Goal: Information Seeking & Learning: Check status

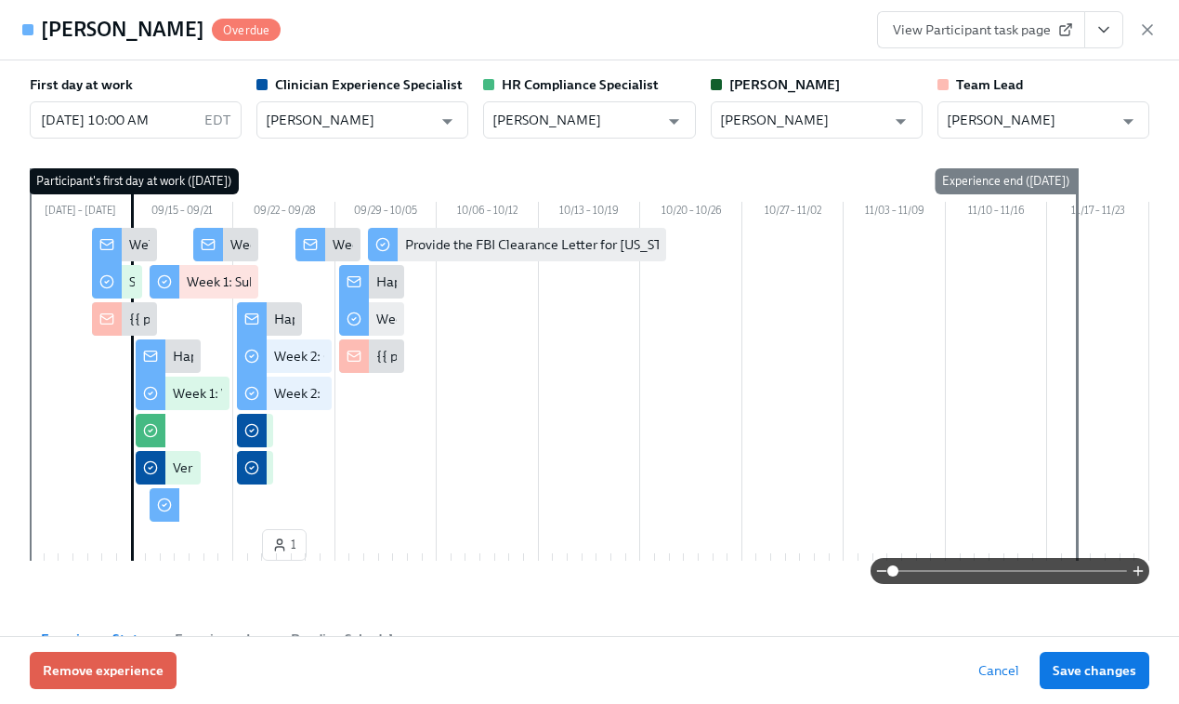
scroll to position [0, 11741]
click at [1148, 20] on icon "button" at bounding box center [1148, 29] width 19 height 19
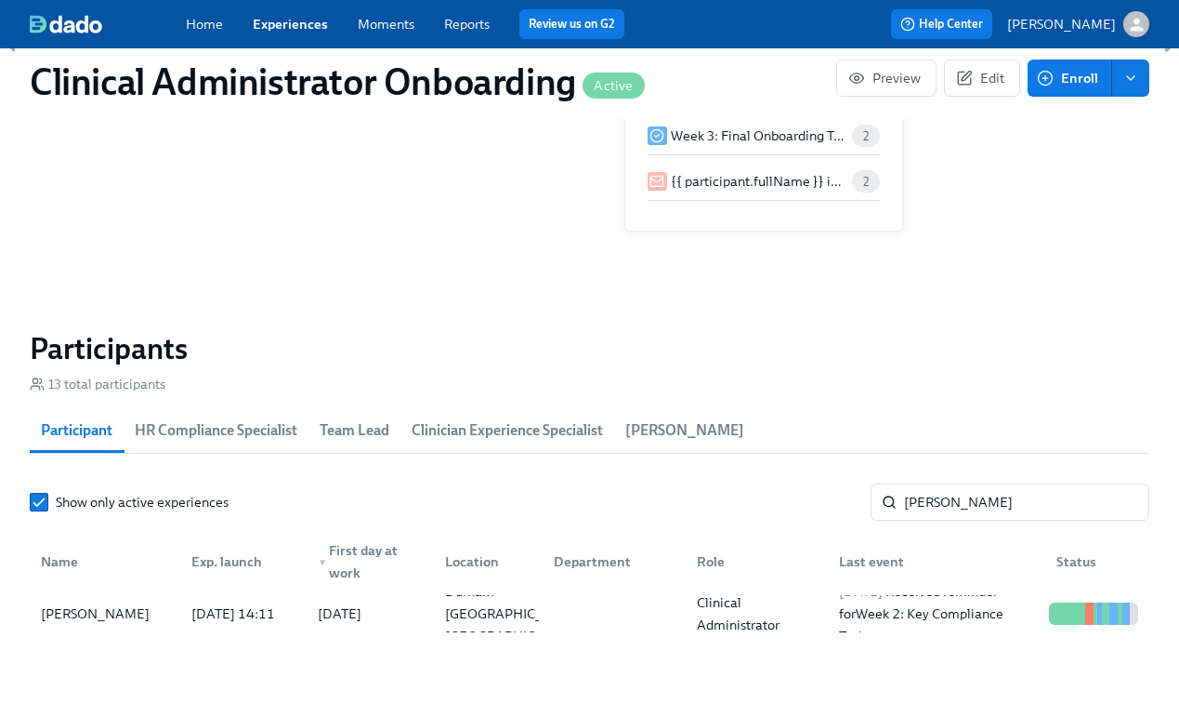
click at [288, 20] on link "Experiences" at bounding box center [290, 24] width 75 height 17
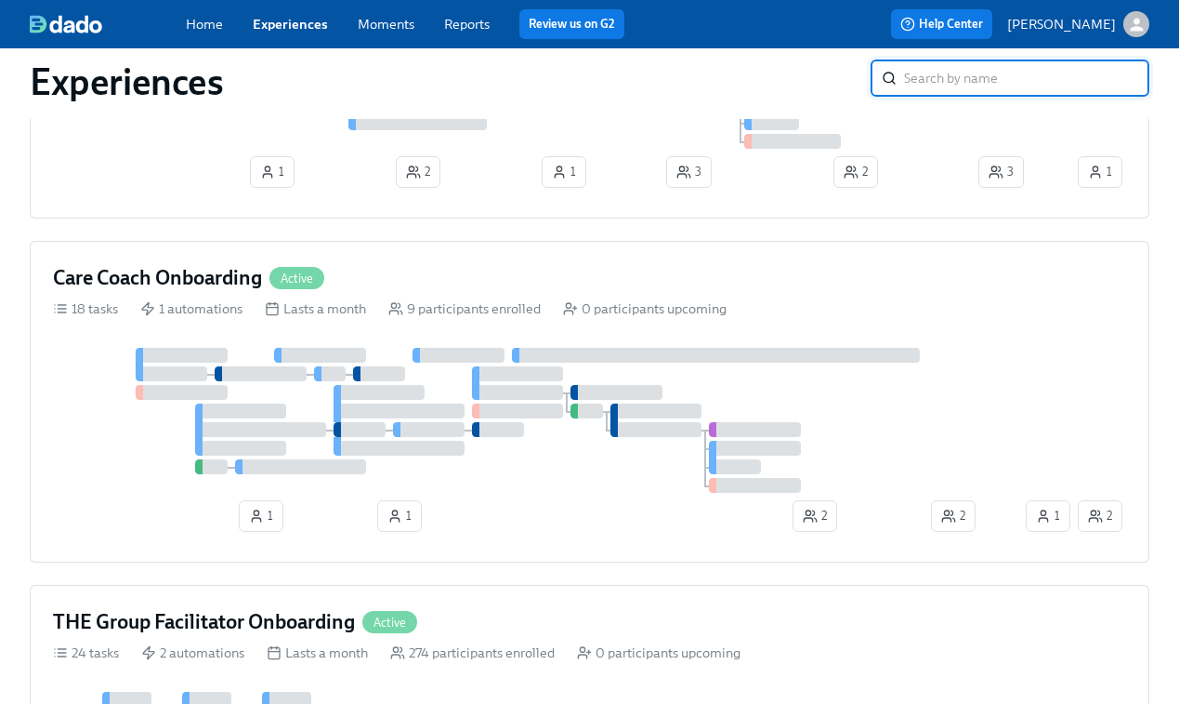
scroll to position [1311, 0]
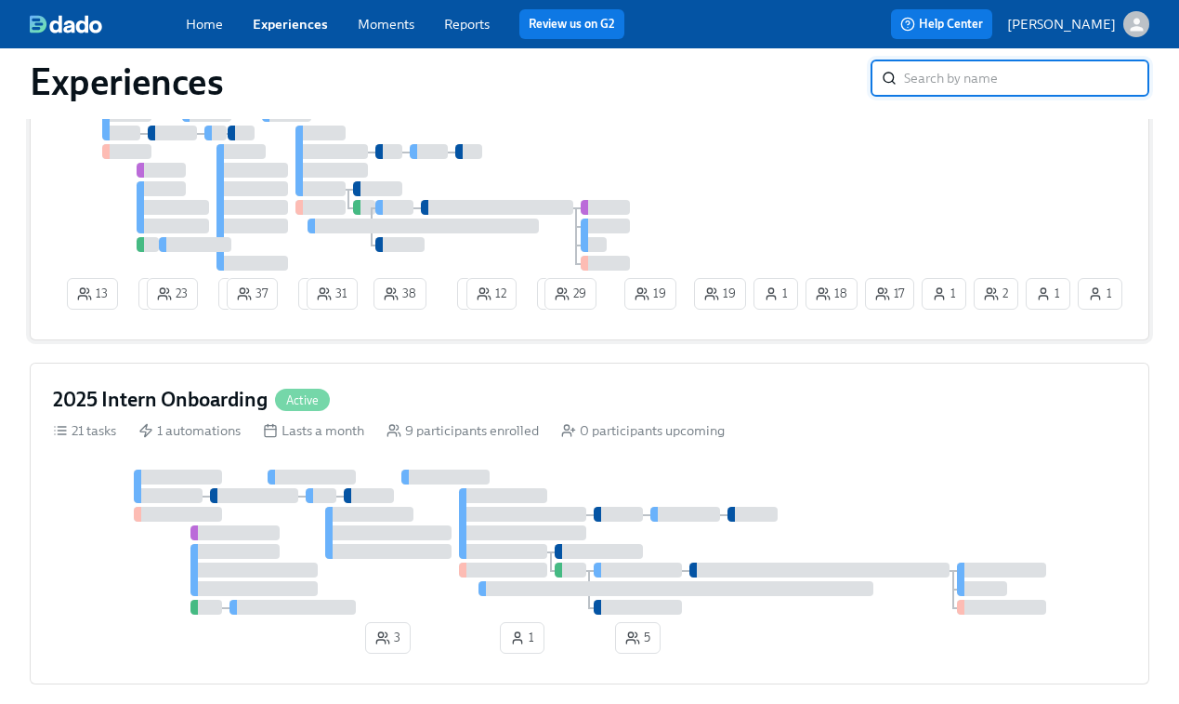
click at [617, 189] on div at bounding box center [372, 189] width 638 height 164
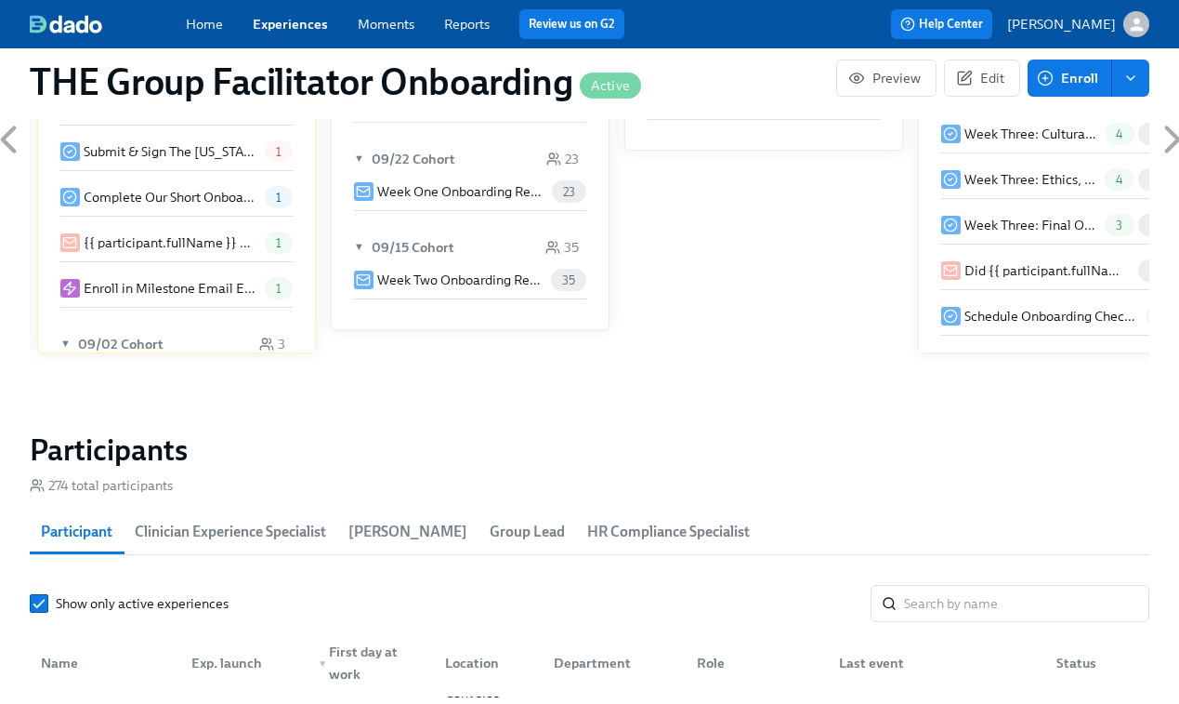
scroll to position [1368, 0]
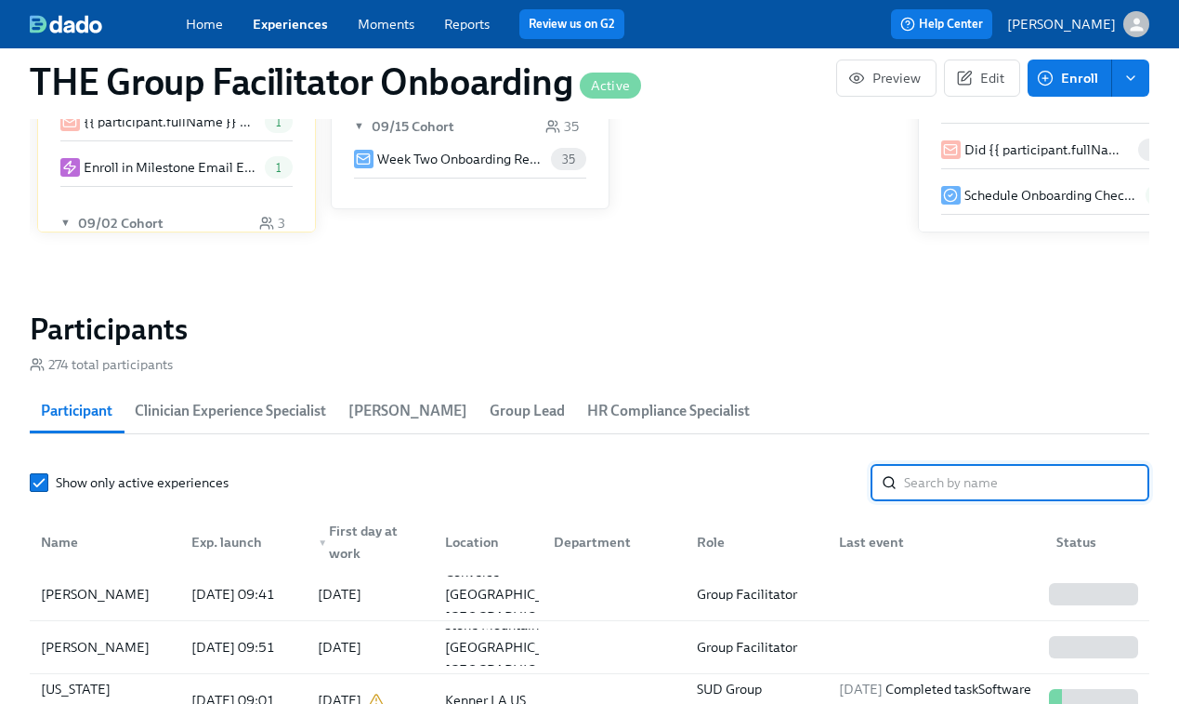
click at [938, 485] on input "search" at bounding box center [1026, 482] width 245 height 37
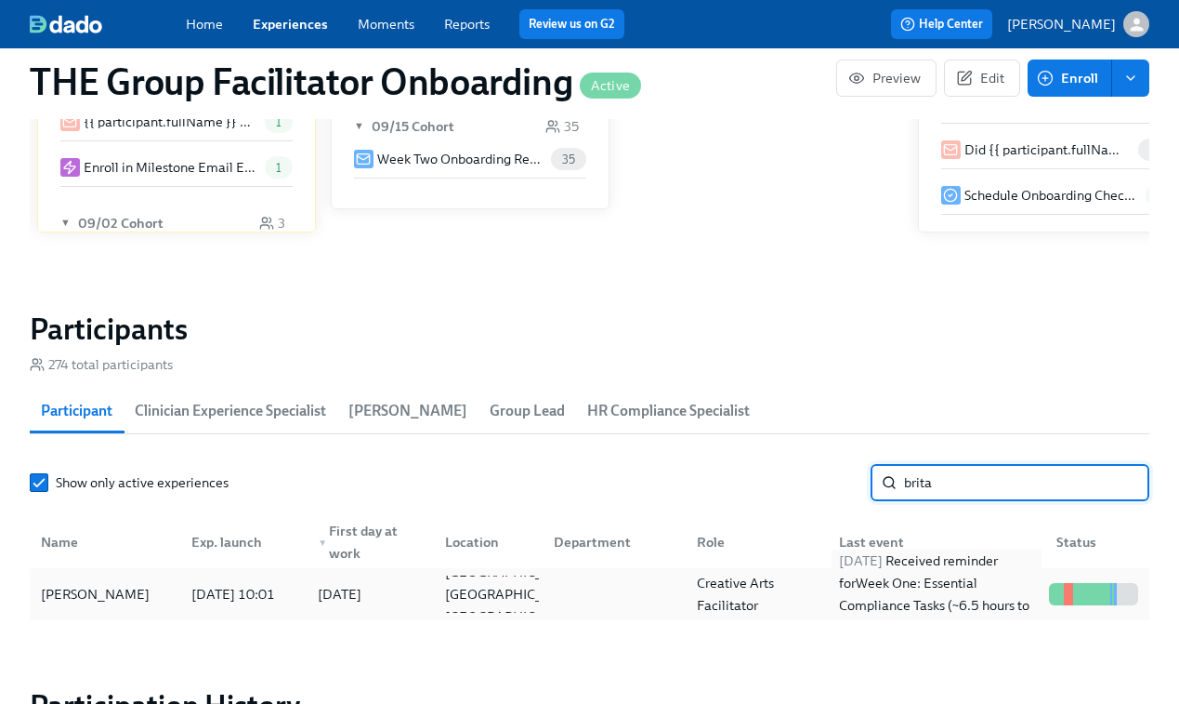
type input "brita"
click at [926, 586] on div "2025/09/25 Received reminder for Week One: Essential Compliance Tasks (~6.5 hou…" at bounding box center [937, 593] width 210 height 89
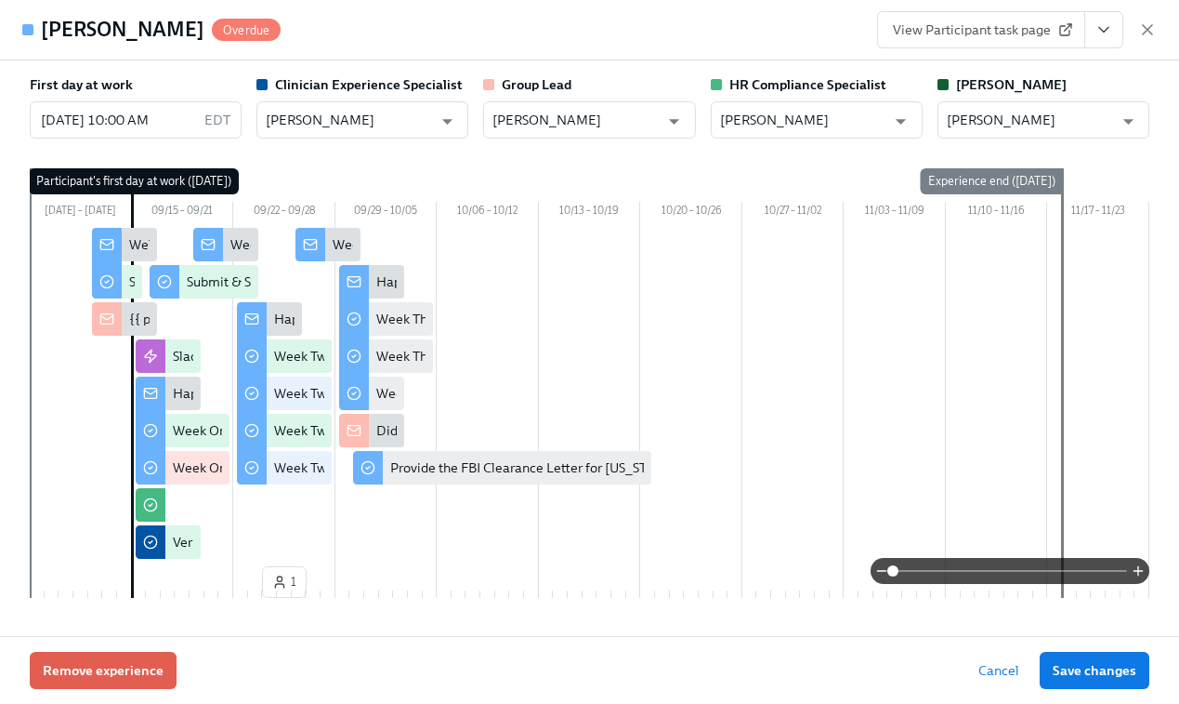
click at [985, 28] on span "View Participant task page" at bounding box center [981, 29] width 177 height 19
click at [1151, 33] on icon "button" at bounding box center [1148, 29] width 19 height 19
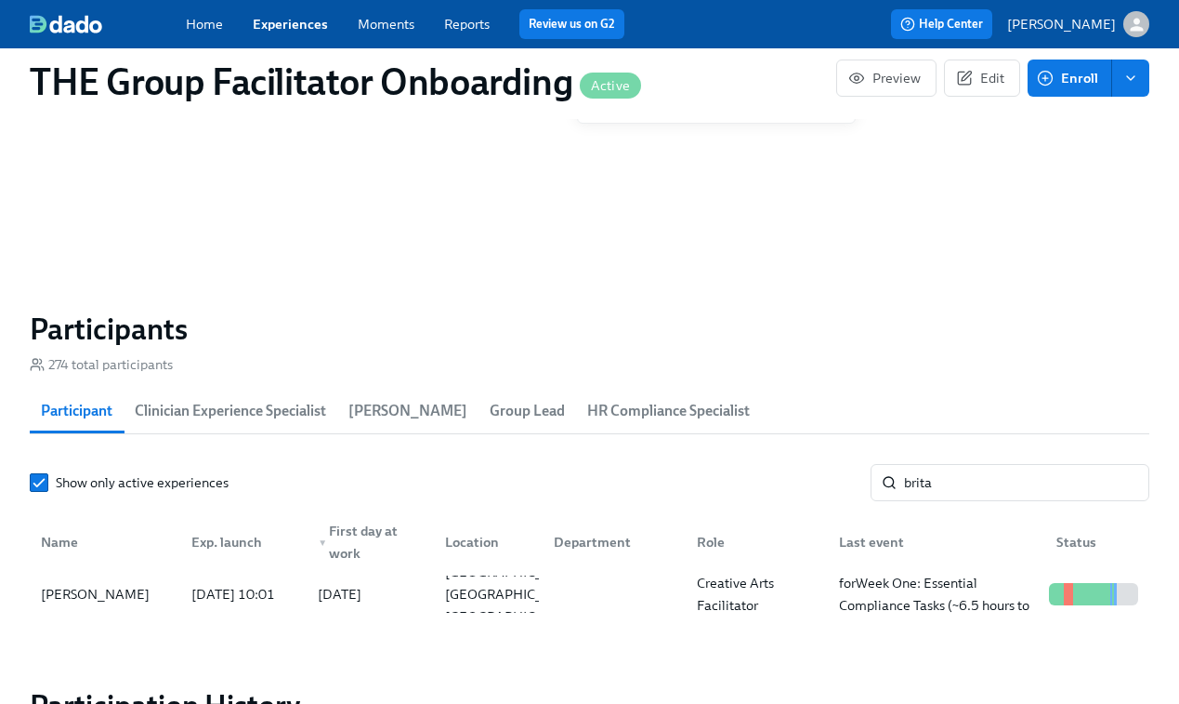
click at [278, 26] on link "Experiences" at bounding box center [290, 24] width 75 height 17
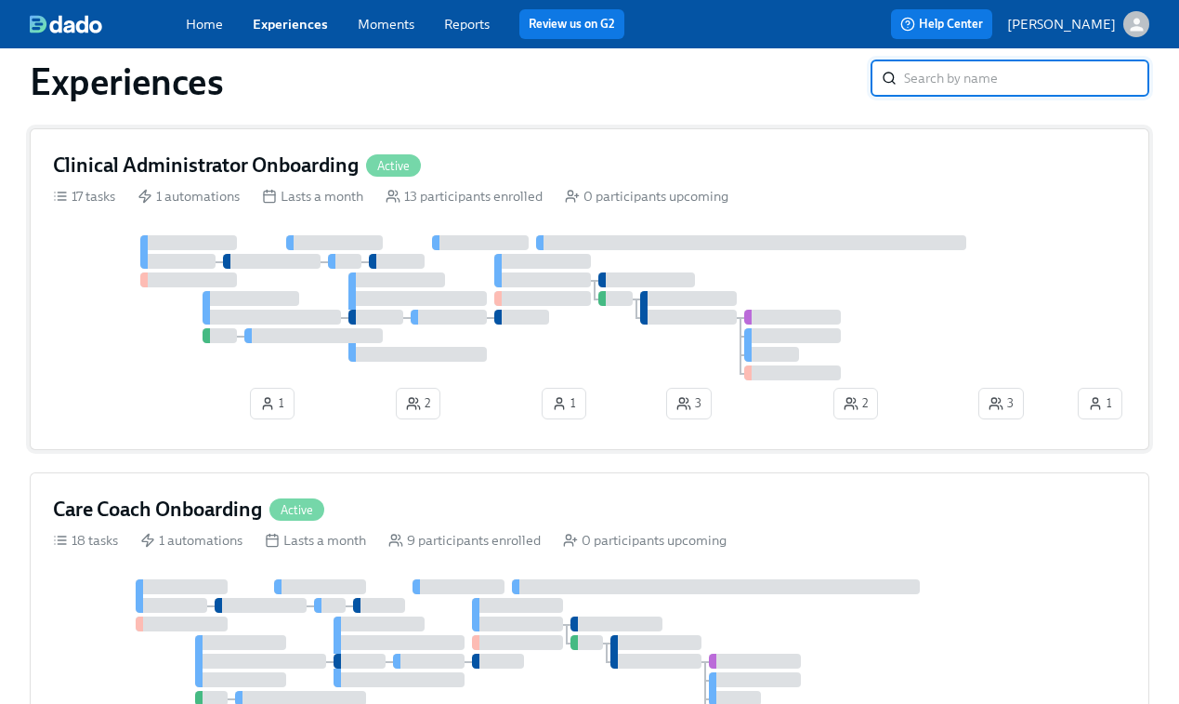
scroll to position [523, 0]
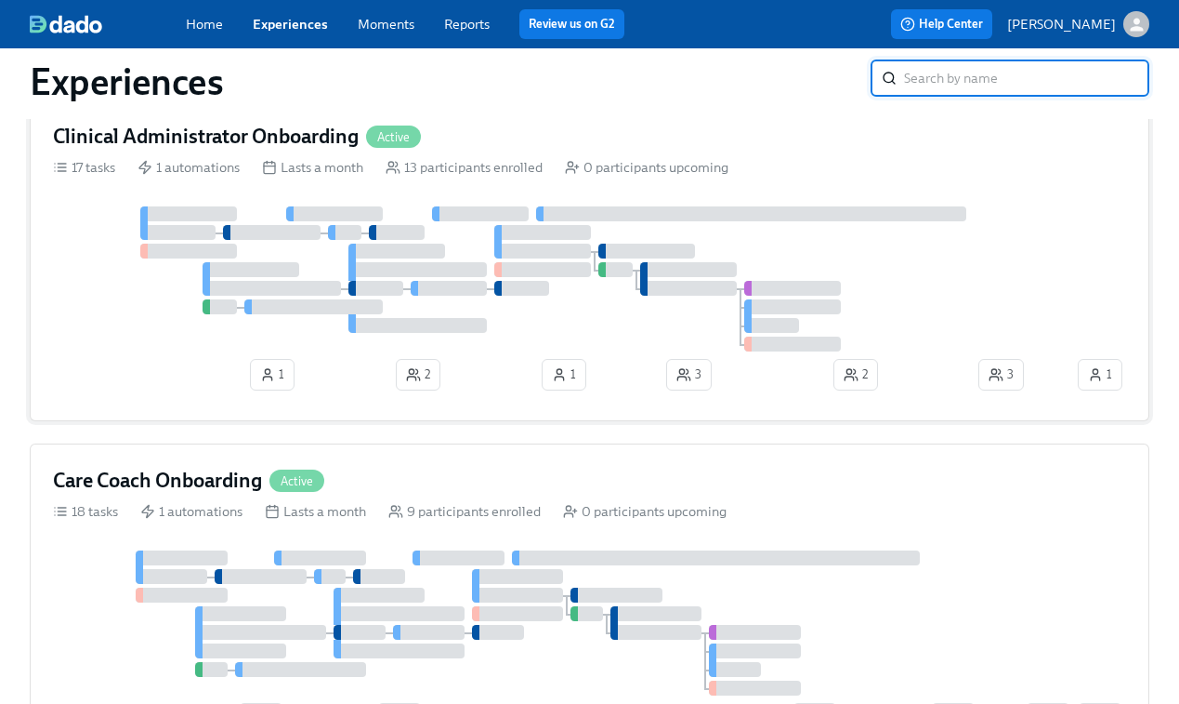
click at [929, 322] on div at bounding box center [563, 278] width 1021 height 145
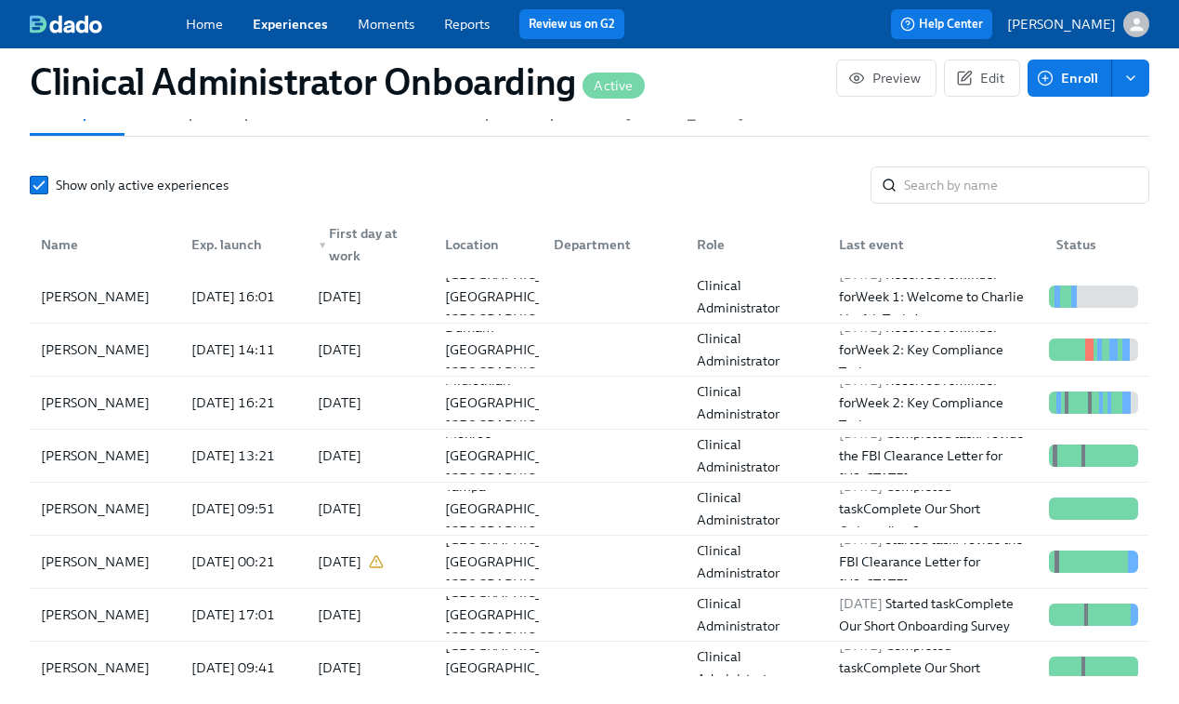
scroll to position [1639, 0]
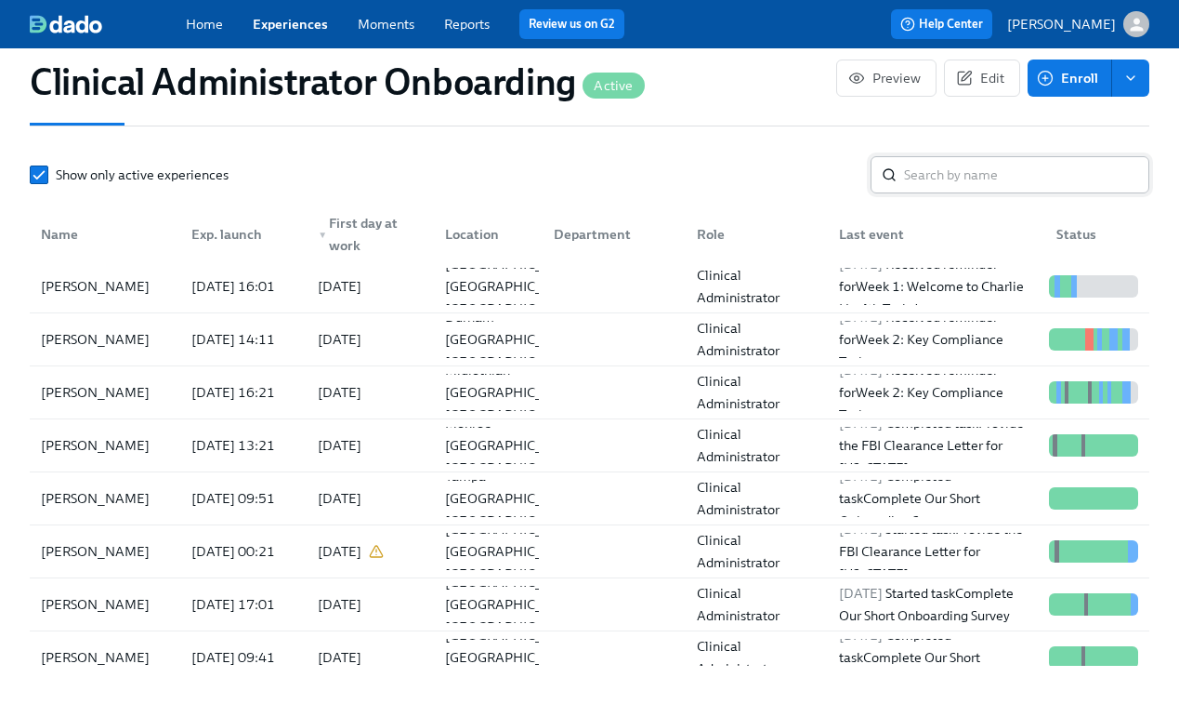
click at [923, 169] on input "search" at bounding box center [1026, 174] width 245 height 37
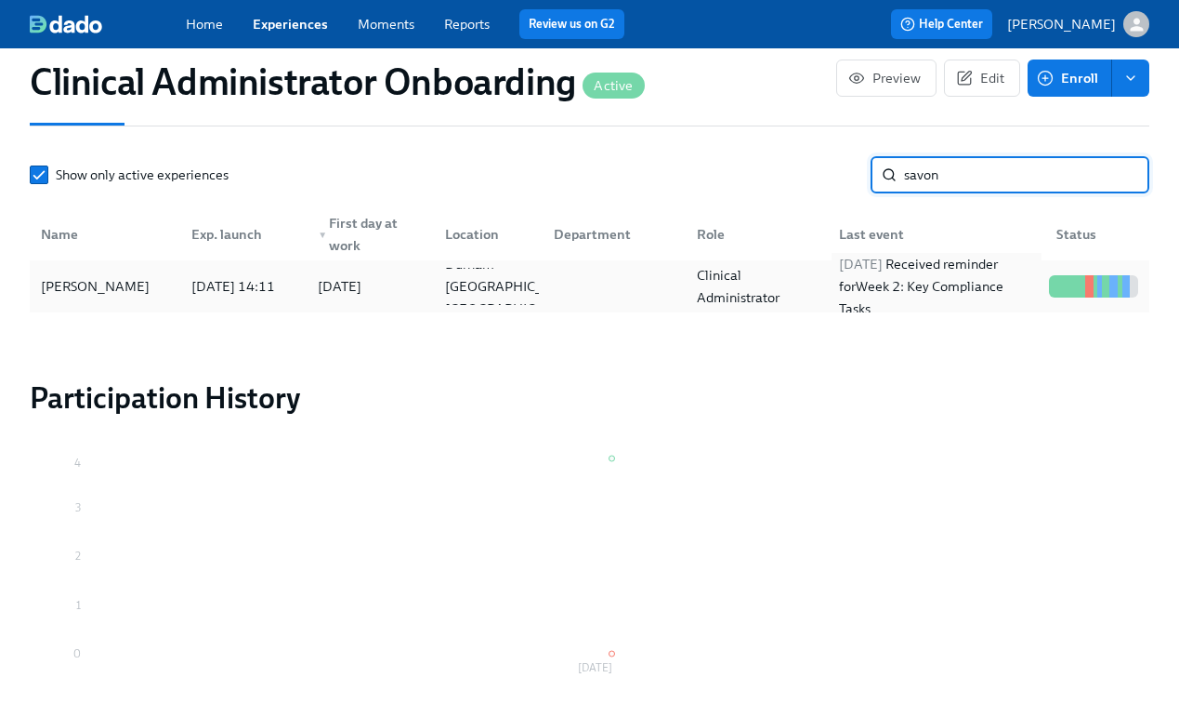
click at [920, 282] on div "2025/09/25 Received reminder for Week 2: Key Compliance Tasks" at bounding box center [937, 286] width 210 height 67
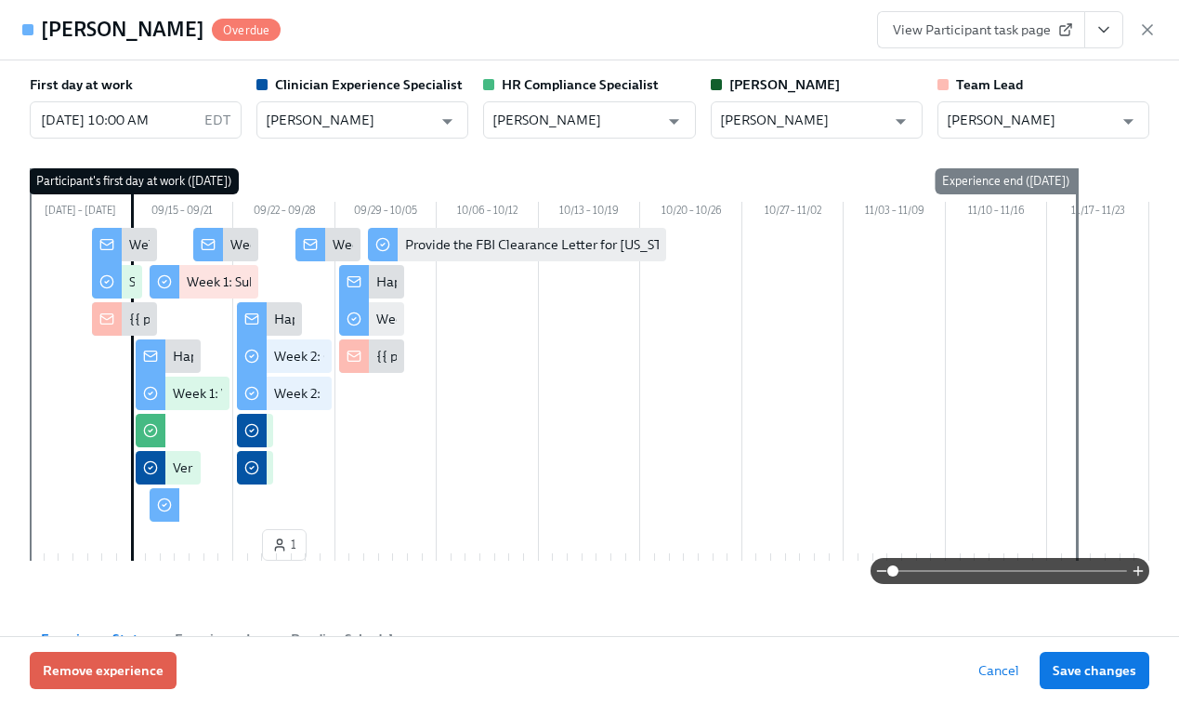
click at [996, 41] on link "View Participant task page" at bounding box center [981, 29] width 208 height 37
click at [1144, 29] on icon "button" at bounding box center [1148, 29] width 19 height 19
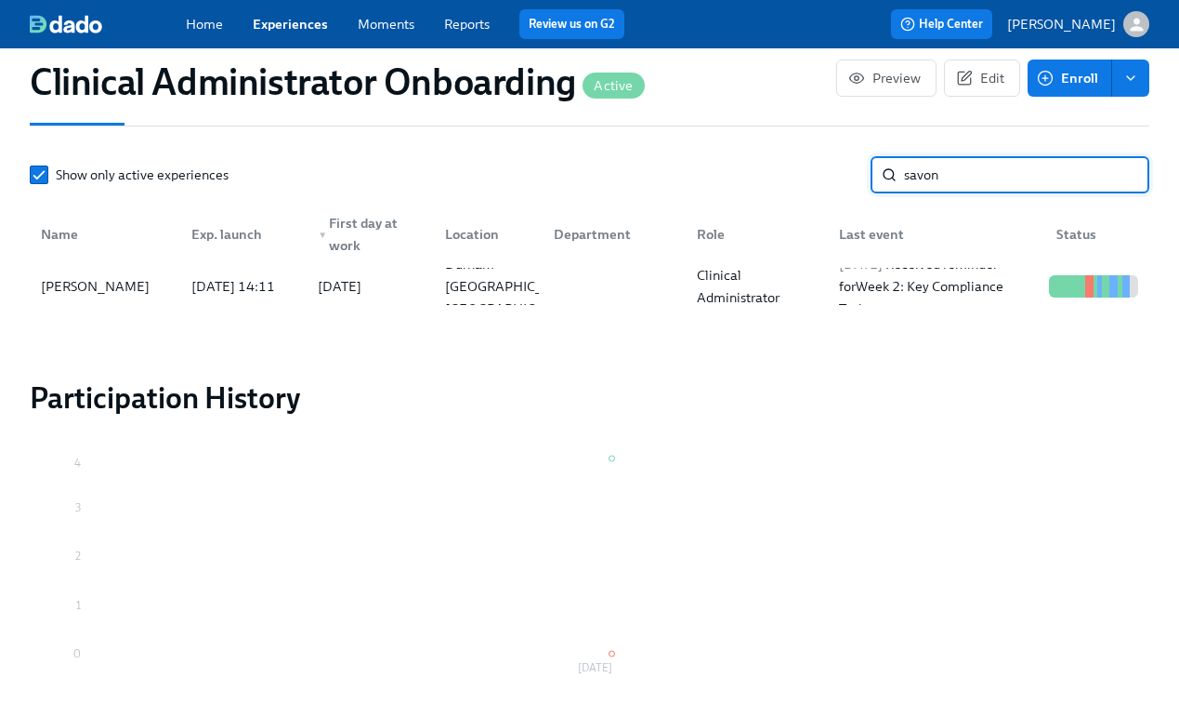
click at [968, 191] on input "savon" at bounding box center [1026, 174] width 245 height 37
type input "joy b"
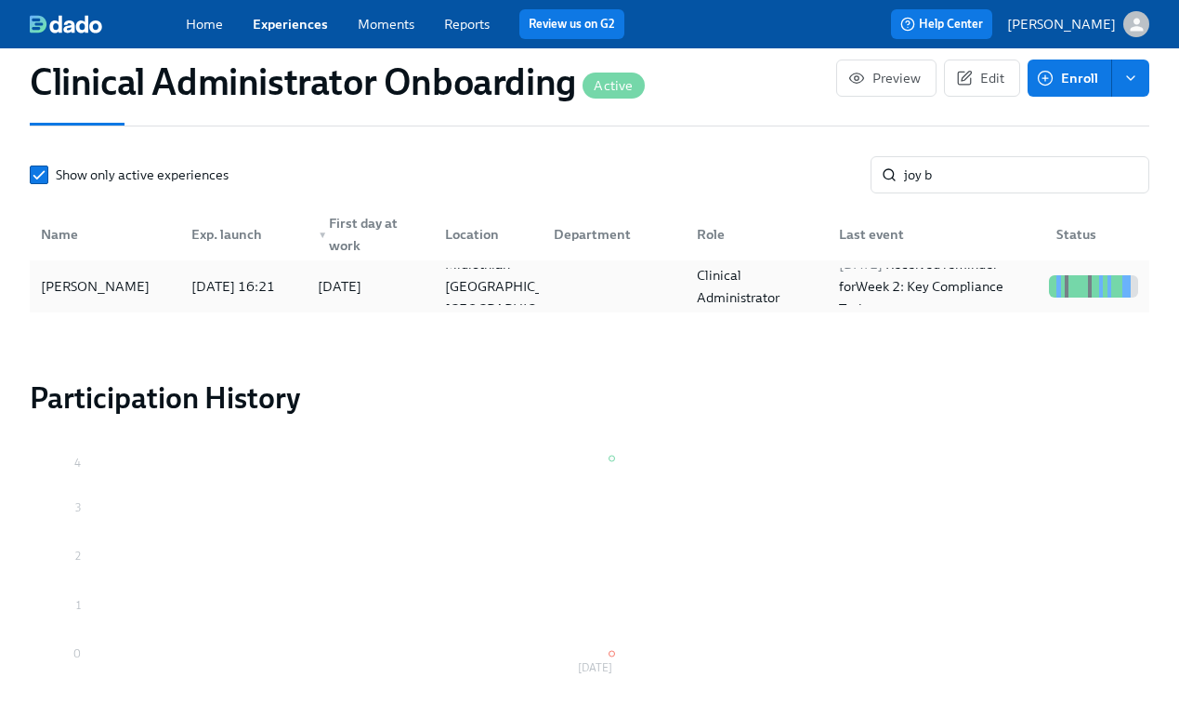
click at [804, 285] on div "Clinical Administrator" at bounding box center [758, 286] width 136 height 45
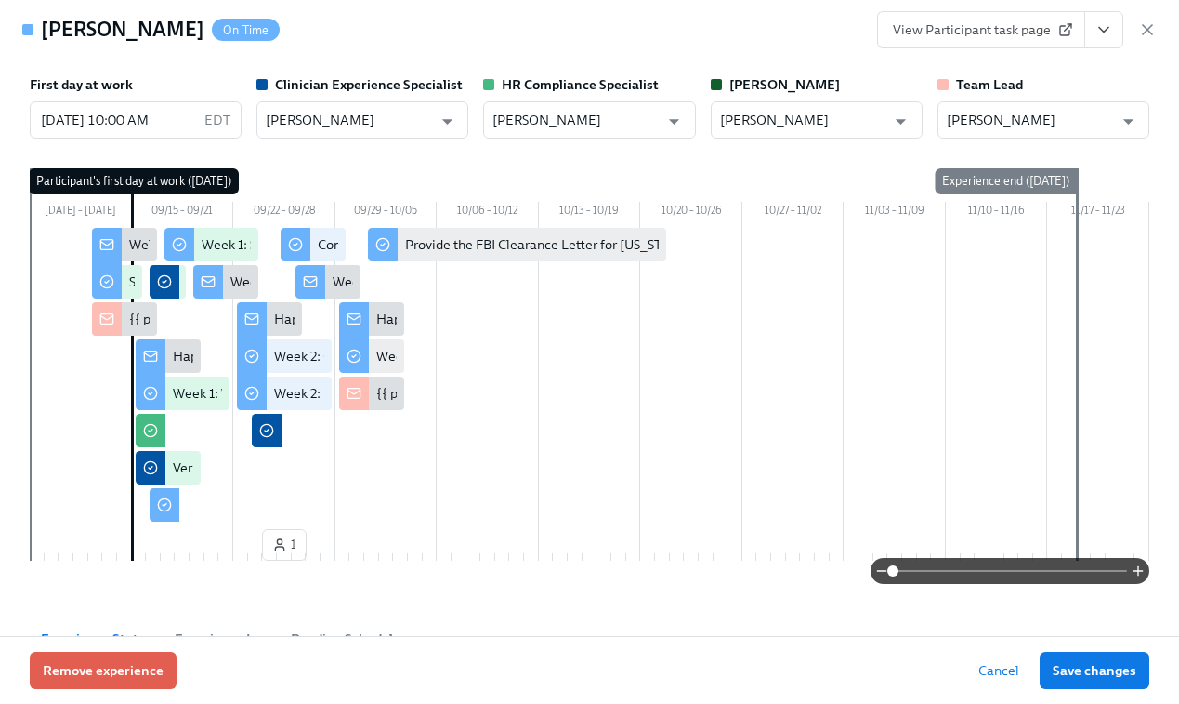
click at [1008, 27] on span "View Participant task page" at bounding box center [981, 29] width 177 height 19
click at [1145, 27] on icon "button" at bounding box center [1147, 29] width 9 height 9
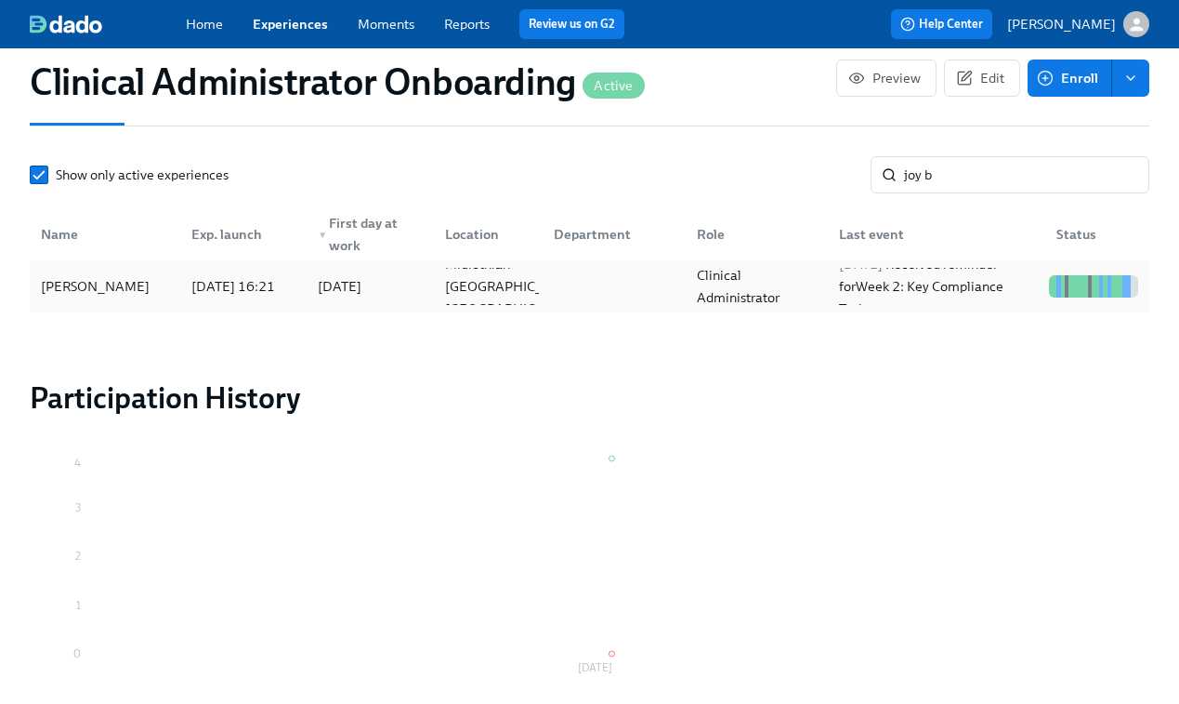
click at [550, 283] on div at bounding box center [610, 286] width 143 height 37
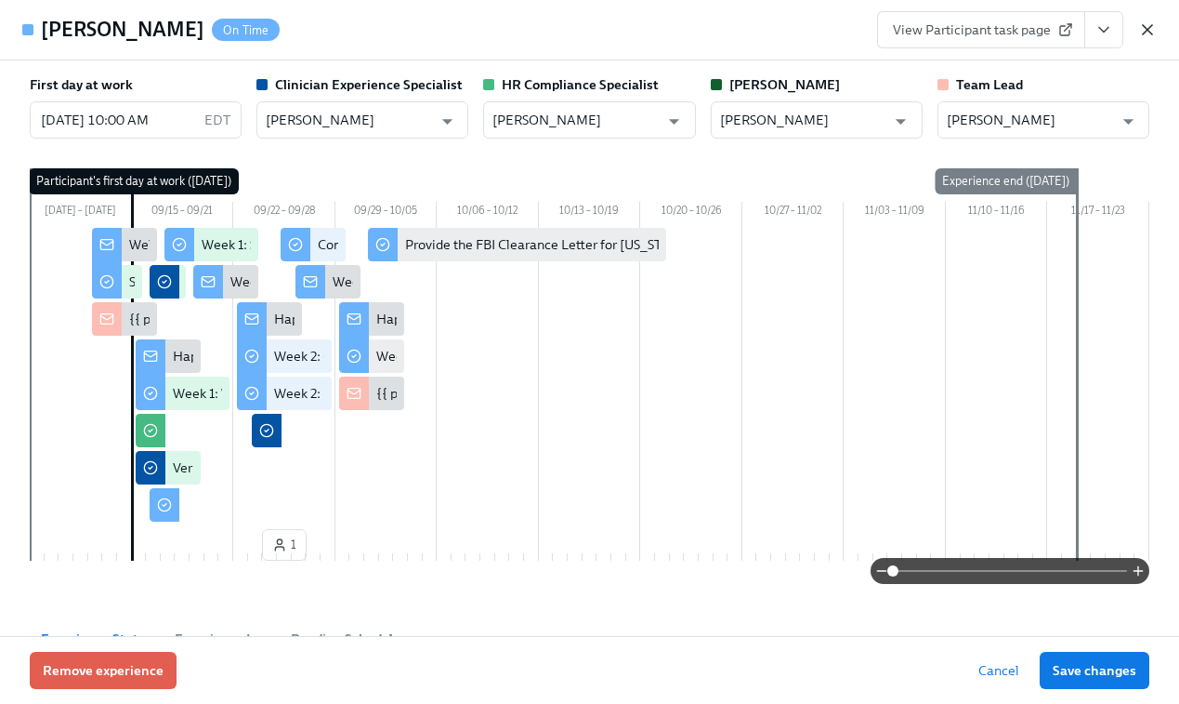
click at [1152, 37] on icon "button" at bounding box center [1148, 29] width 19 height 19
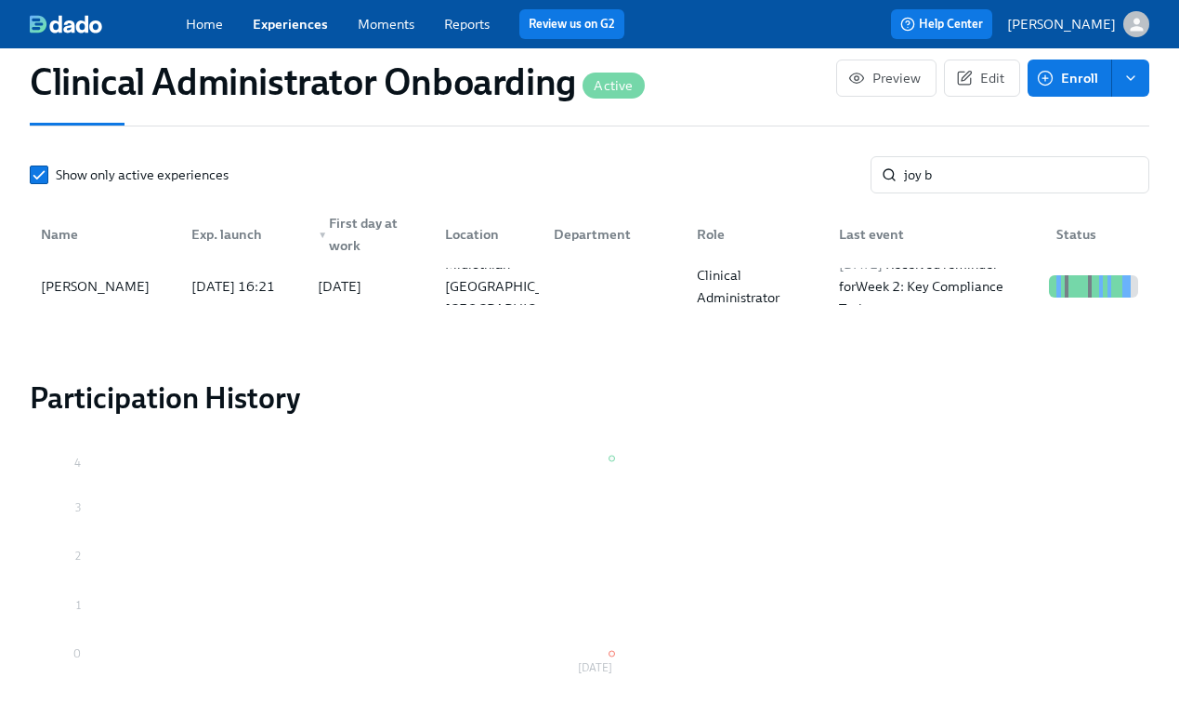
click at [303, 26] on link "Experiences" at bounding box center [290, 24] width 75 height 17
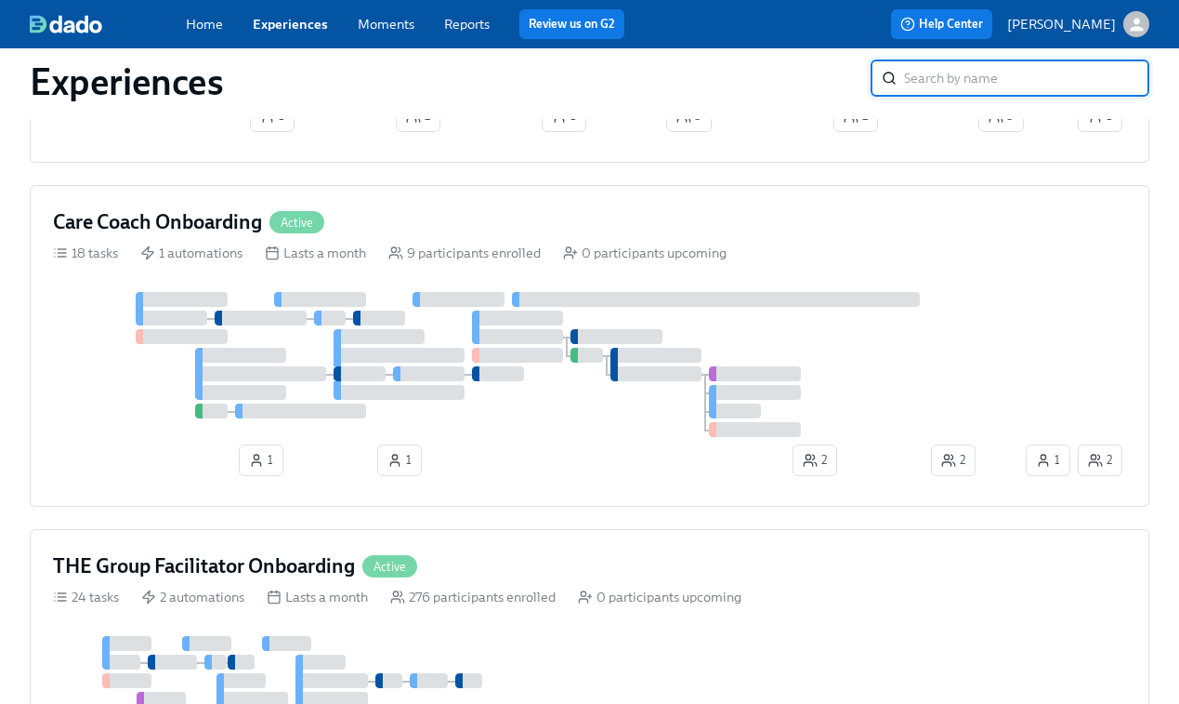
scroll to position [818, 0]
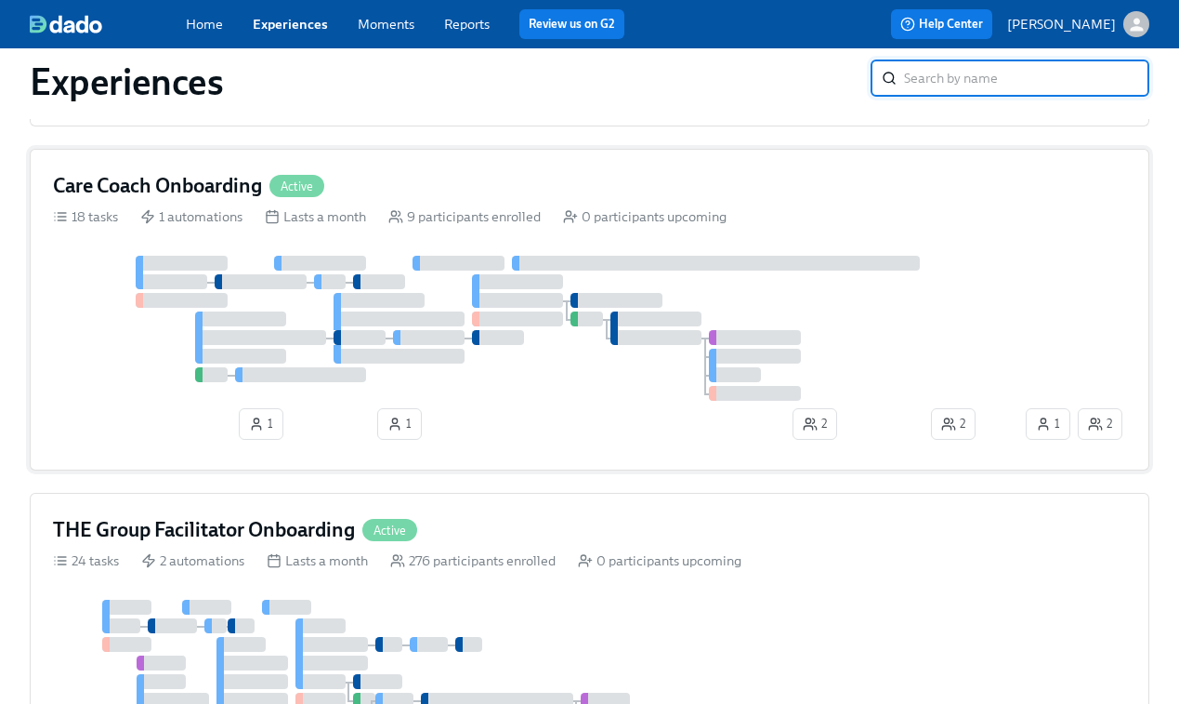
click at [636, 295] on div at bounding box center [537, 328] width 969 height 145
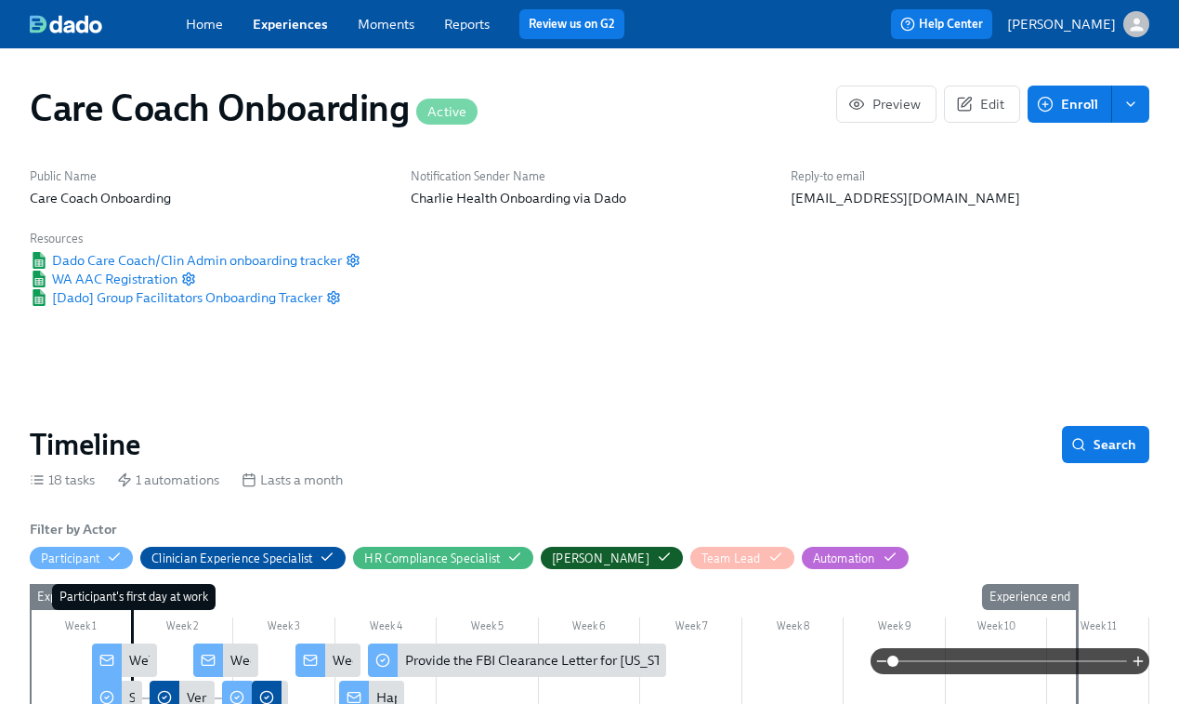
click at [301, 22] on link "Experiences" at bounding box center [290, 24] width 75 height 17
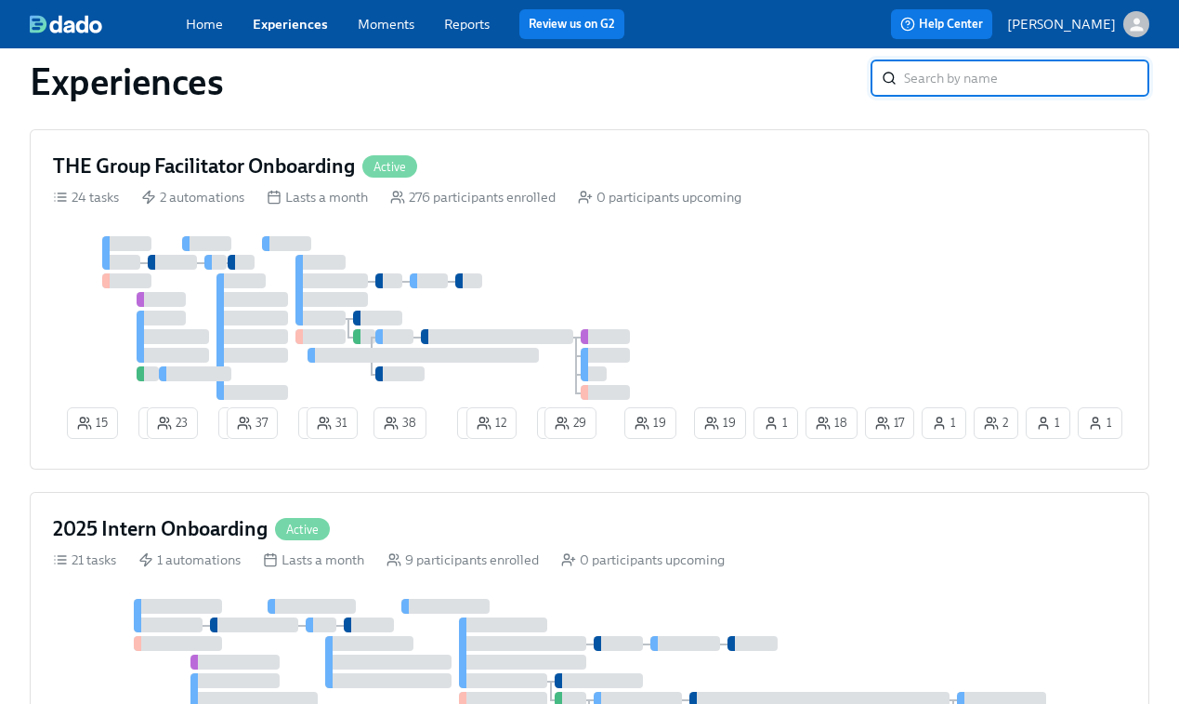
scroll to position [1208, 0]
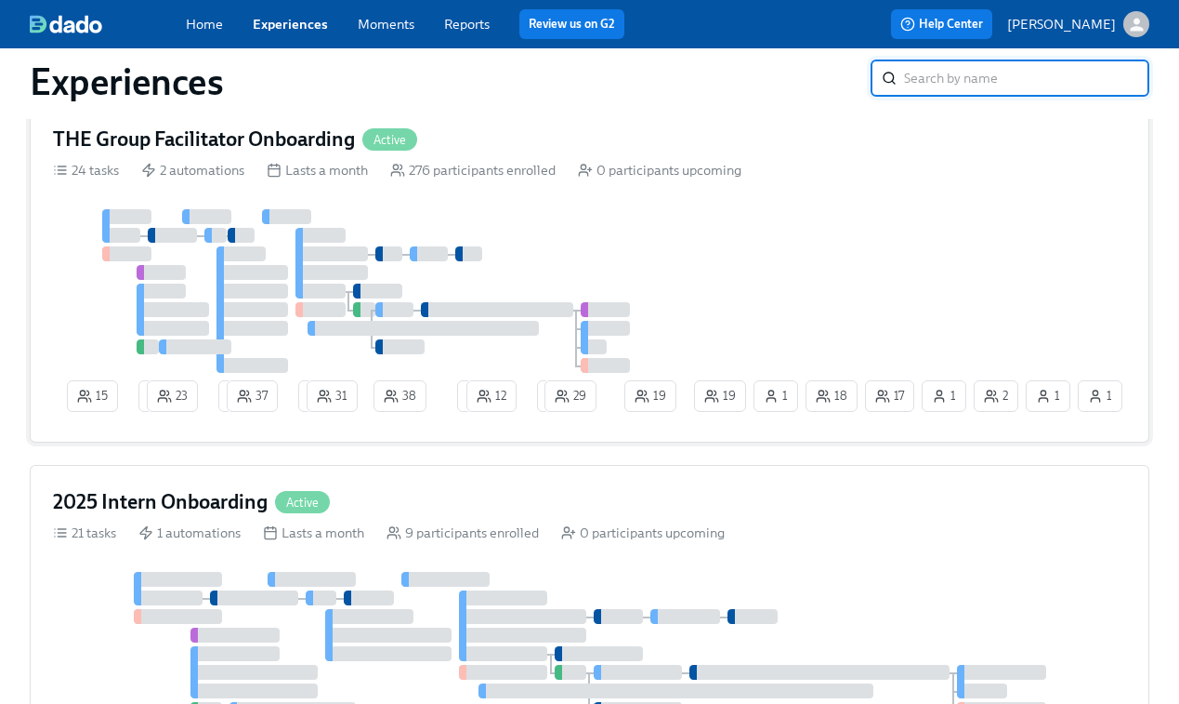
click at [548, 179] on div "276 participants enrolled" at bounding box center [472, 170] width 165 height 19
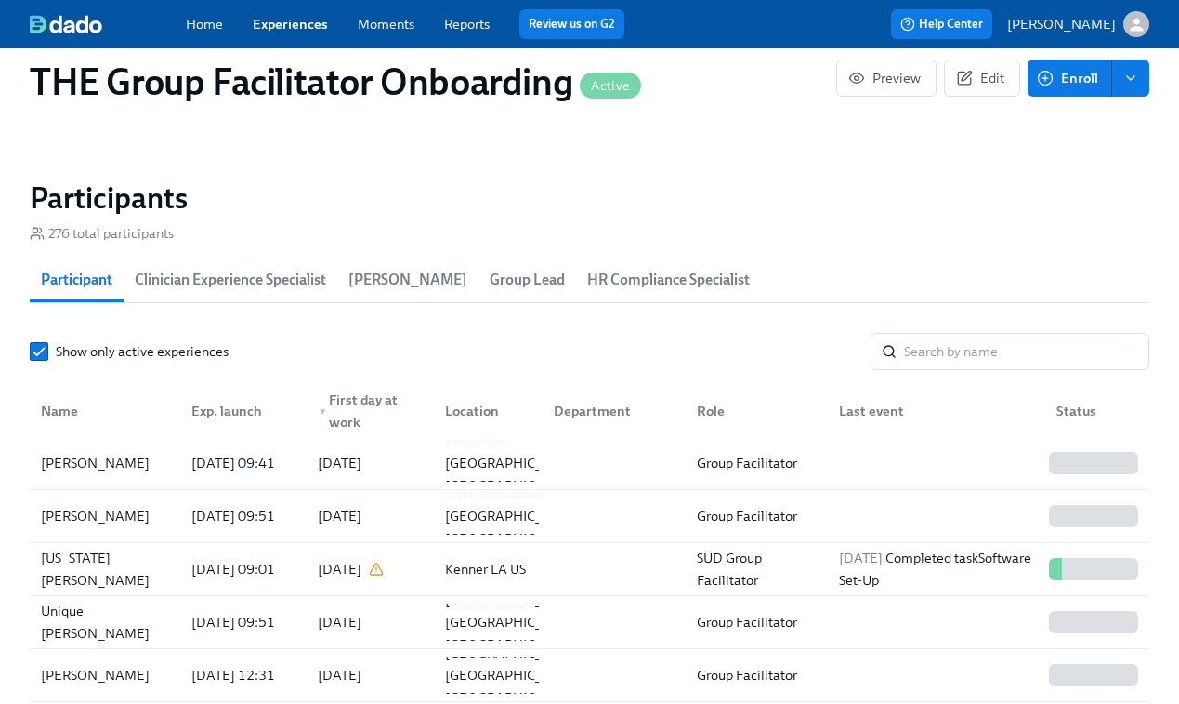
scroll to position [12, 0]
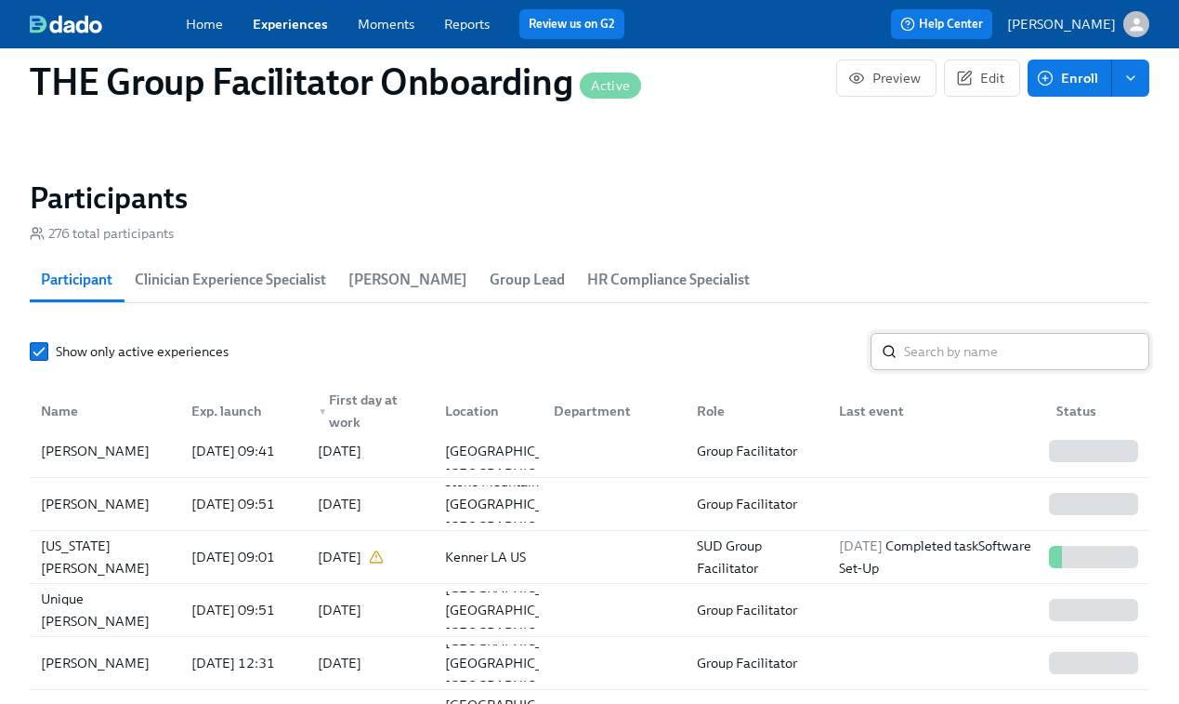
click at [931, 344] on input "search" at bounding box center [1026, 351] width 245 height 37
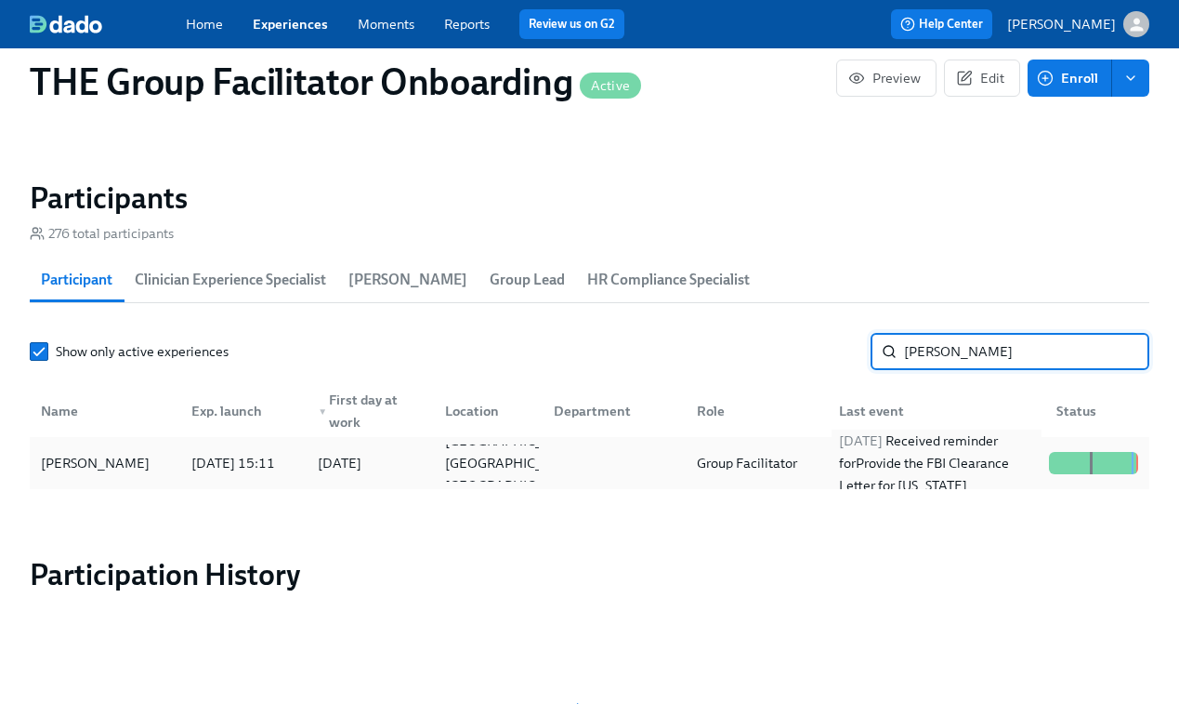
click at [864, 458] on div "2025/09/25 Received reminder for Provide the FBI Clearance Letter for Pennsylva…" at bounding box center [937, 462] width 210 height 67
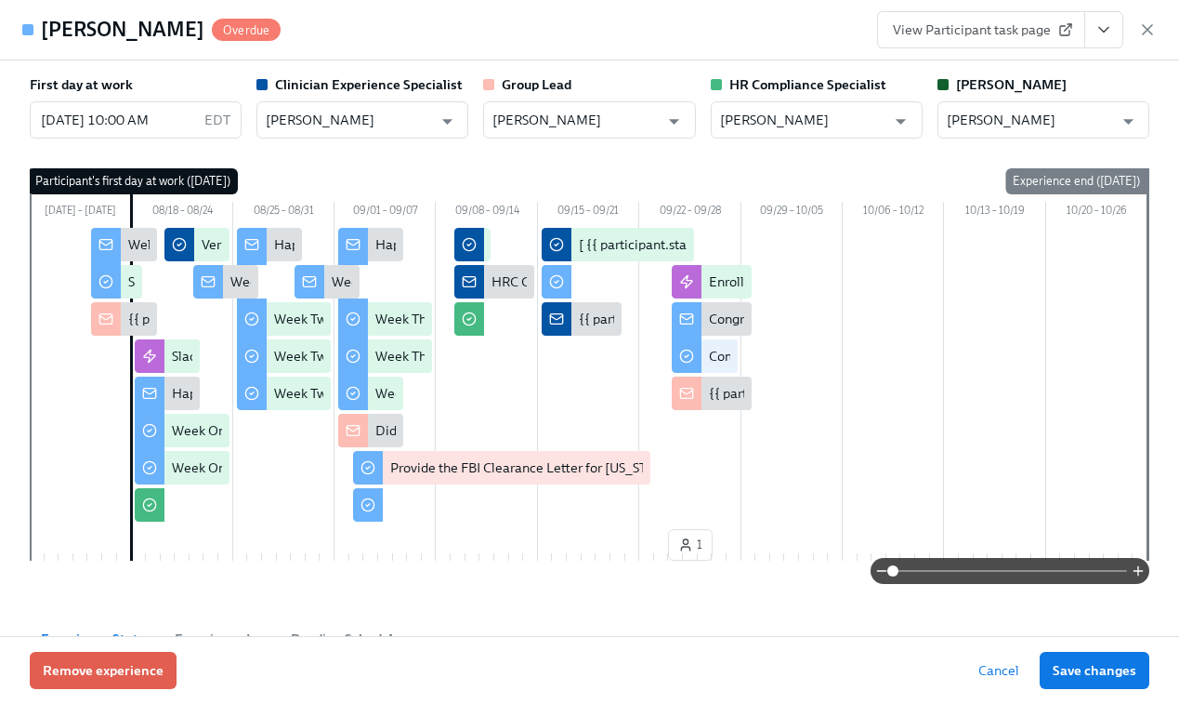
click at [997, 32] on span "View Participant task page" at bounding box center [981, 29] width 177 height 19
click at [1149, 26] on icon "button" at bounding box center [1148, 29] width 19 height 19
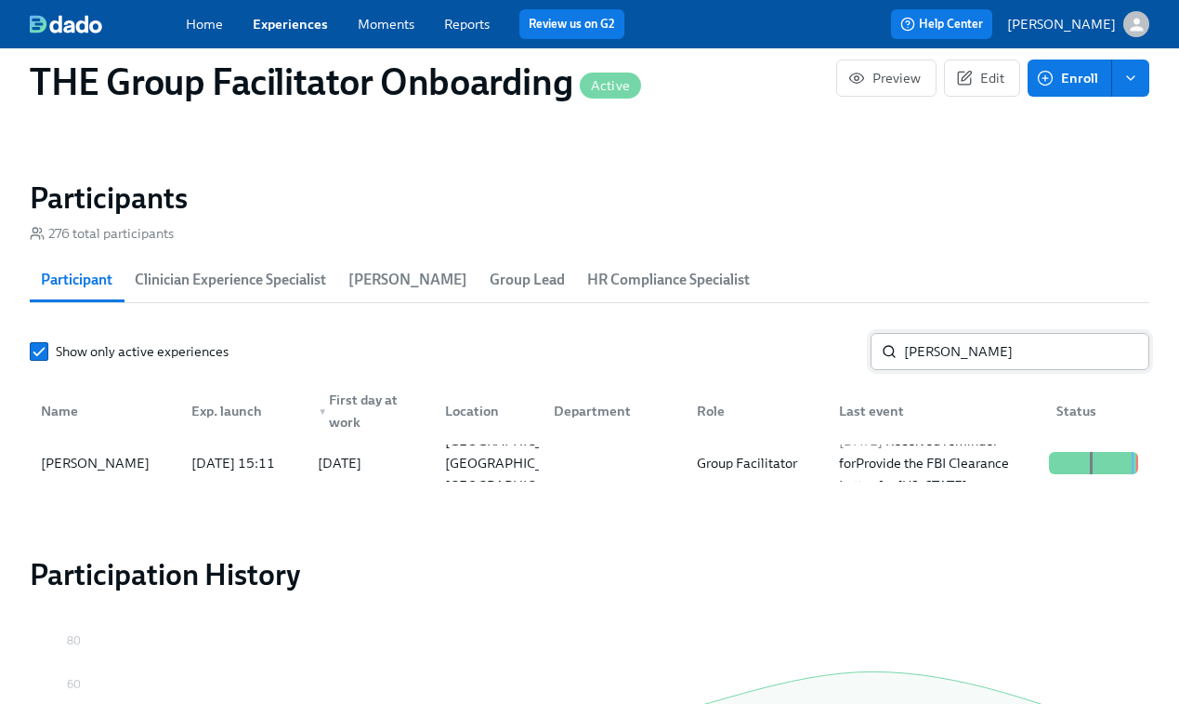
click at [952, 349] on input "jamie h" at bounding box center [1026, 351] width 245 height 37
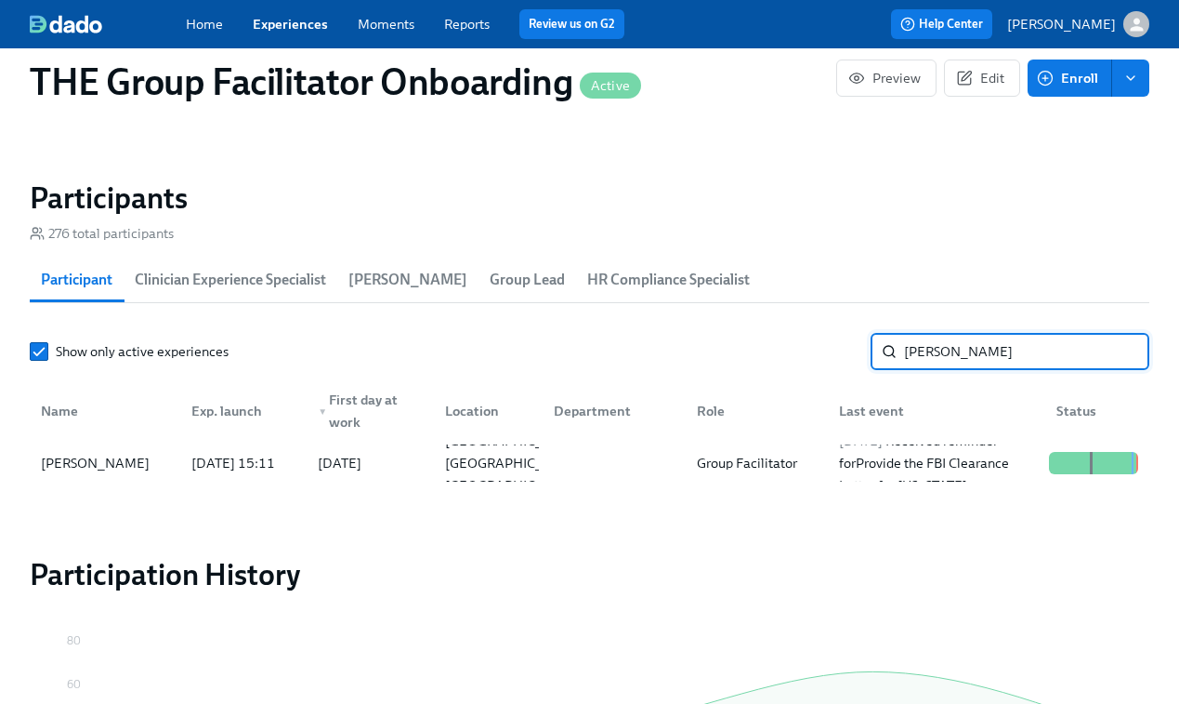
click at [952, 349] on input "jamie h" at bounding box center [1026, 351] width 245 height 37
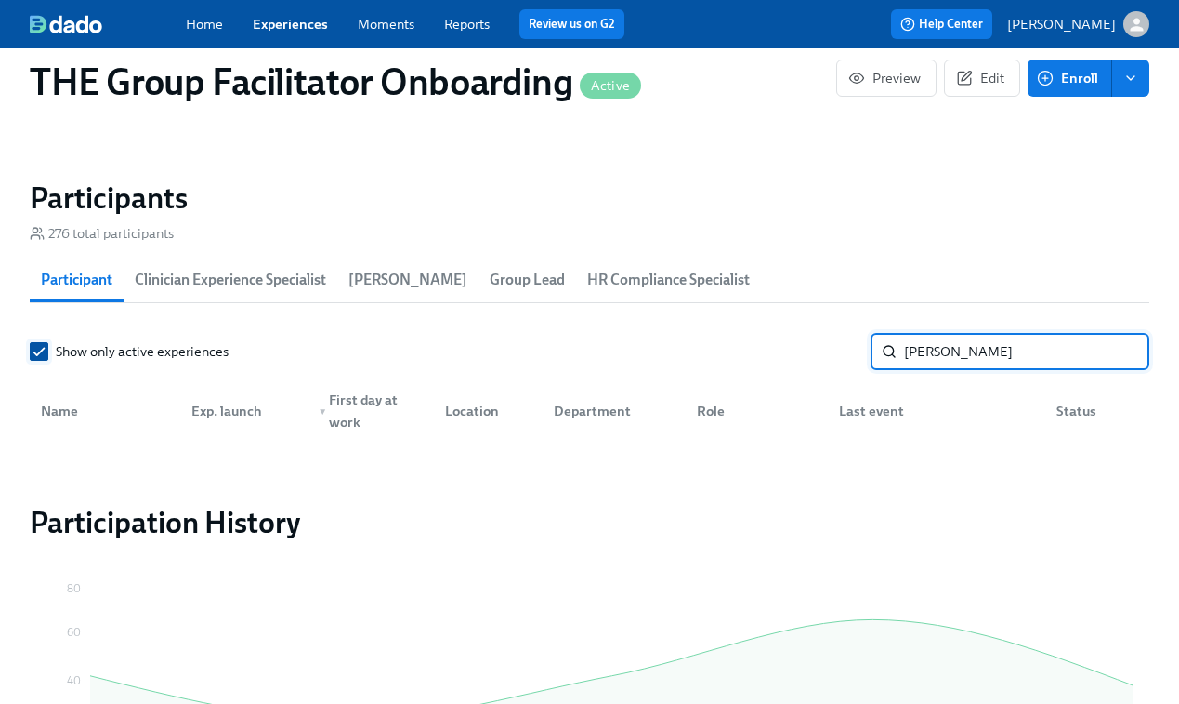
type input "julie"
click at [46, 352] on input "Show only active experiences" at bounding box center [39, 351] width 17 height 17
click at [959, 355] on input "julie" at bounding box center [1026, 351] width 245 height 37
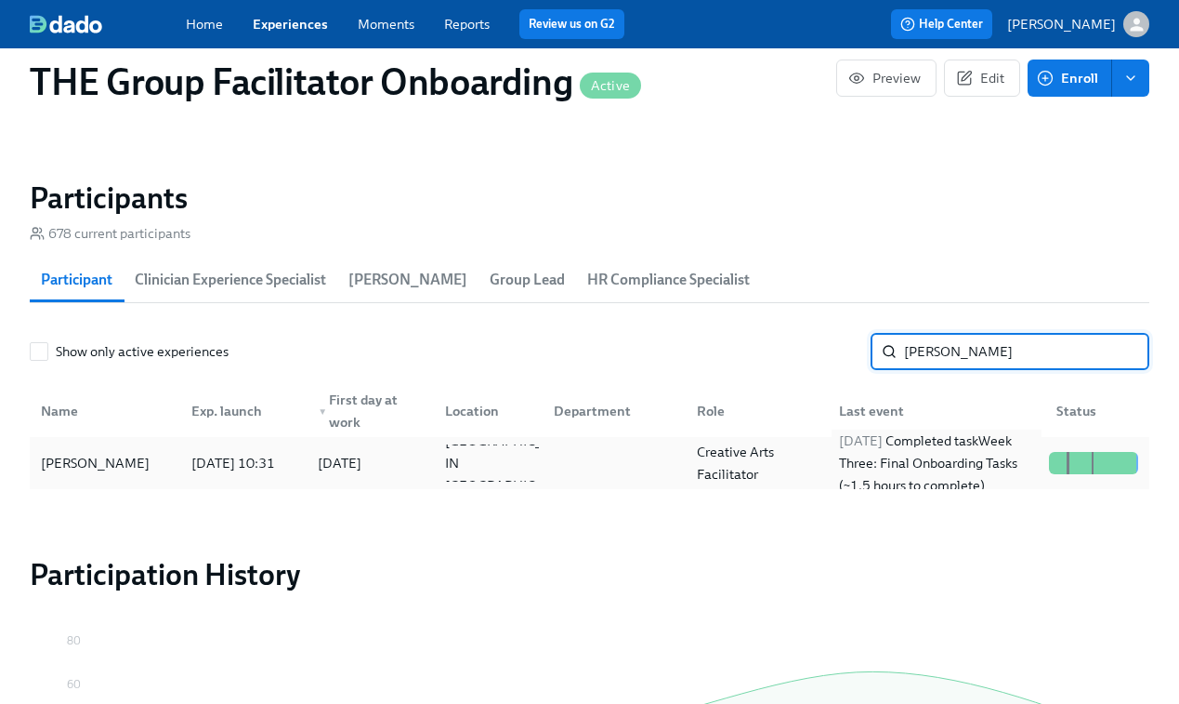
click at [916, 458] on div "2025/09/25 Completed task Week Three: Final Onboarding Tasks (~1.5 hours to com…" at bounding box center [937, 462] width 210 height 67
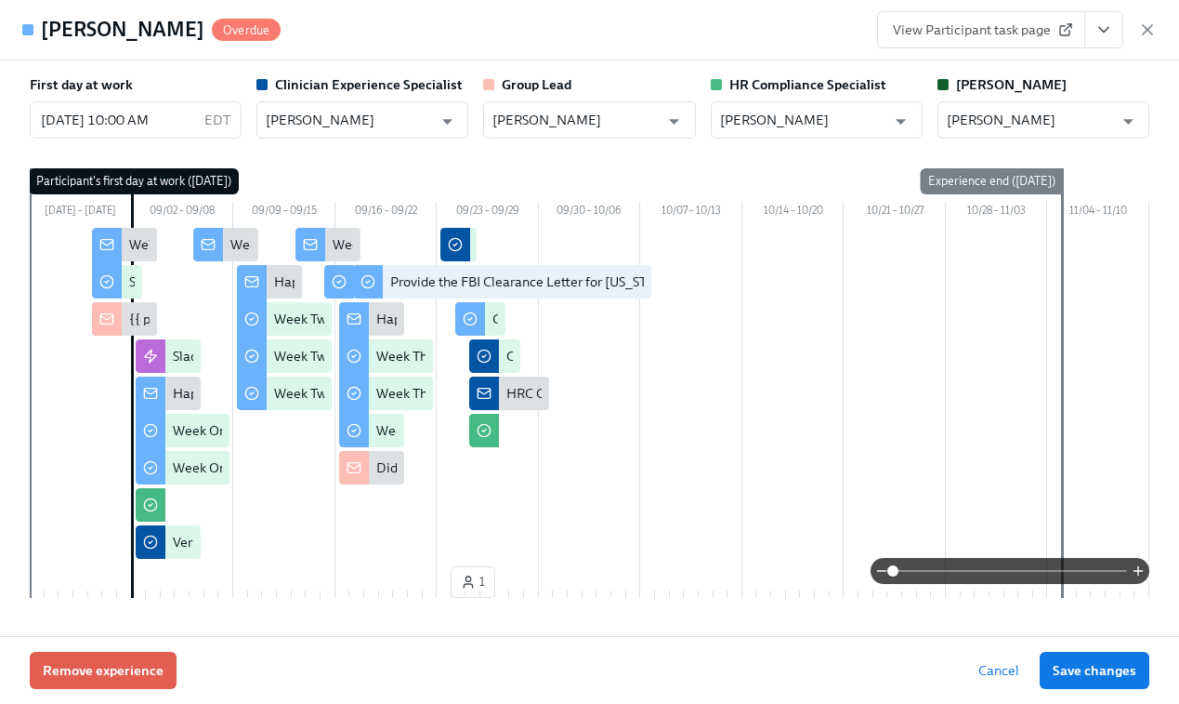
click at [982, 27] on span "View Participant task page" at bounding box center [981, 29] width 177 height 19
click at [1108, 32] on icon "View task page" at bounding box center [1104, 29] width 19 height 19
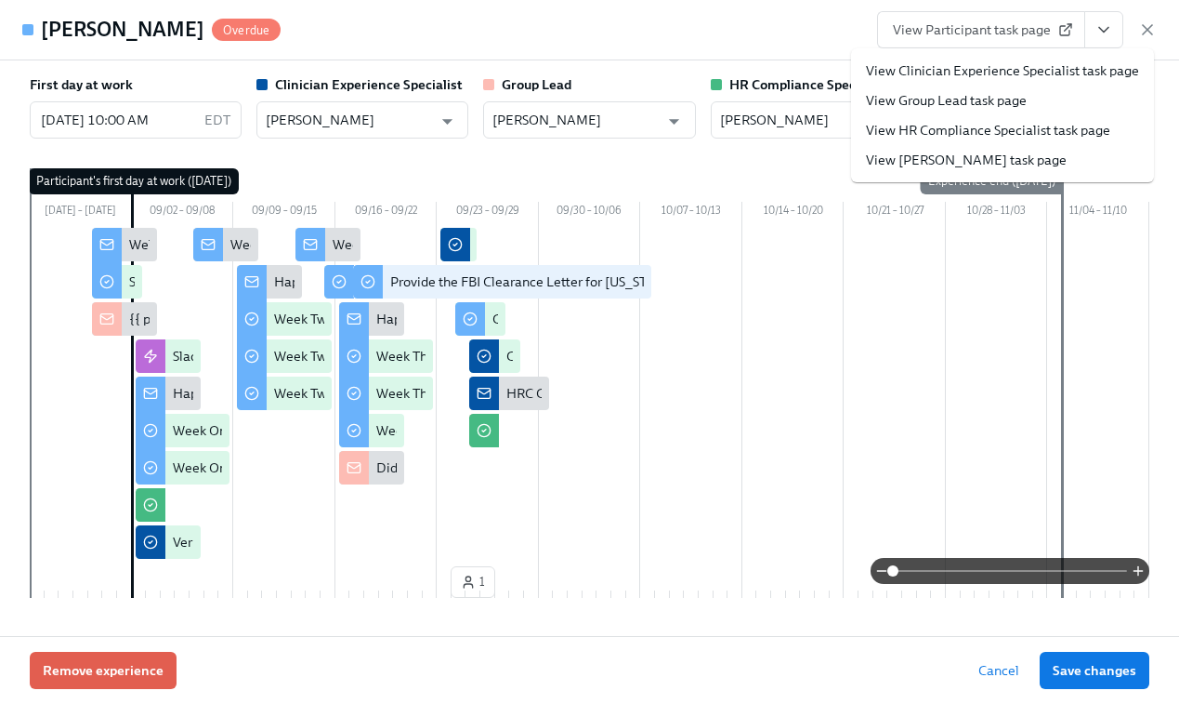
click at [1035, 125] on link "View HR Compliance Specialist task page" at bounding box center [988, 130] width 244 height 19
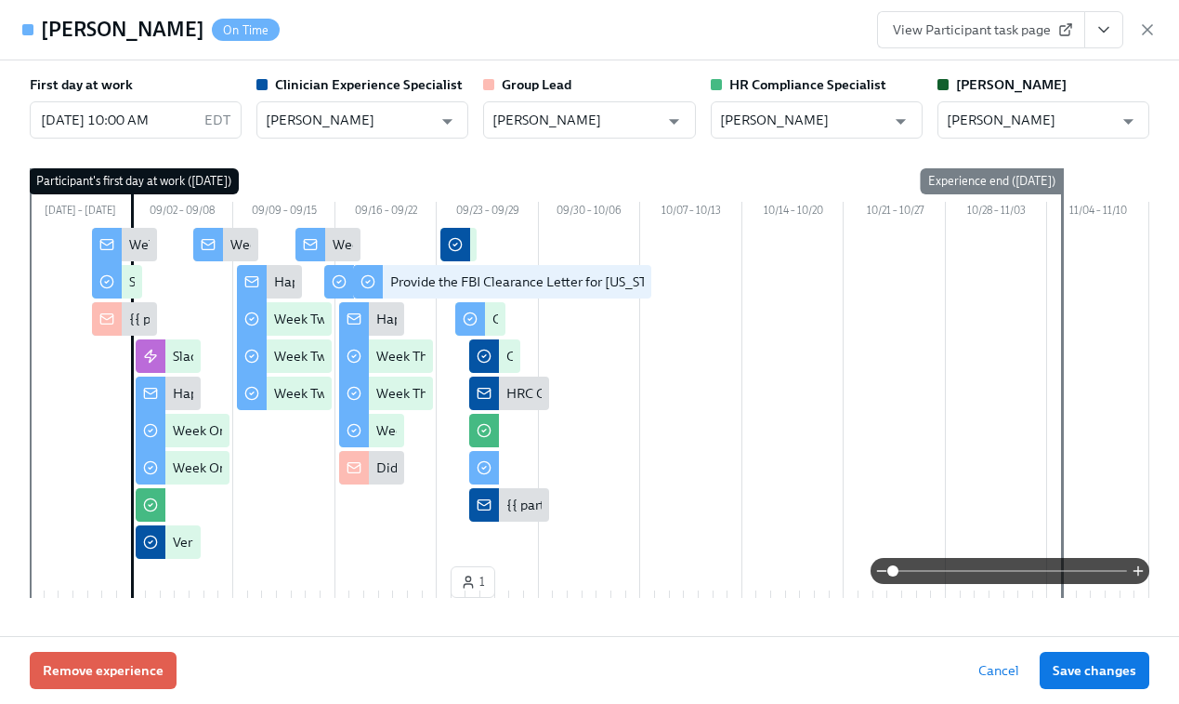
click at [968, 24] on span "View Participant task page" at bounding box center [981, 29] width 177 height 19
click at [988, 21] on span "View Participant task page" at bounding box center [981, 29] width 177 height 19
click at [1144, 32] on icon "button" at bounding box center [1147, 29] width 9 height 9
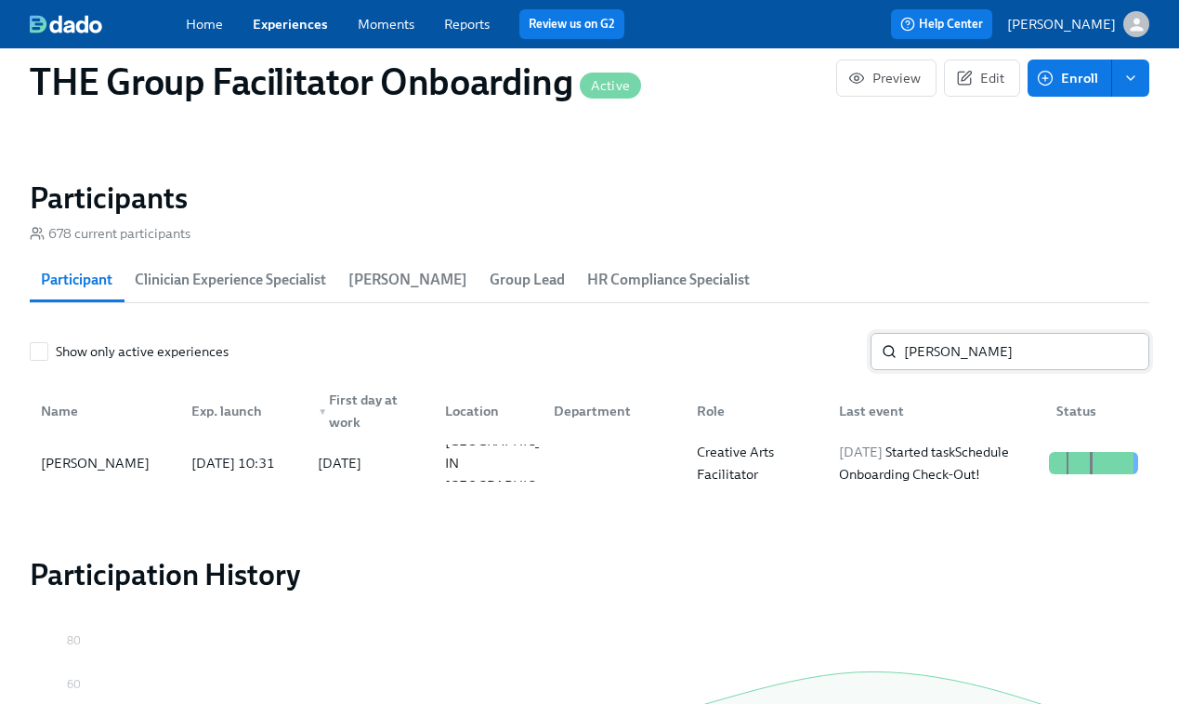
click at [931, 362] on input "julia" at bounding box center [1026, 351] width 245 height 37
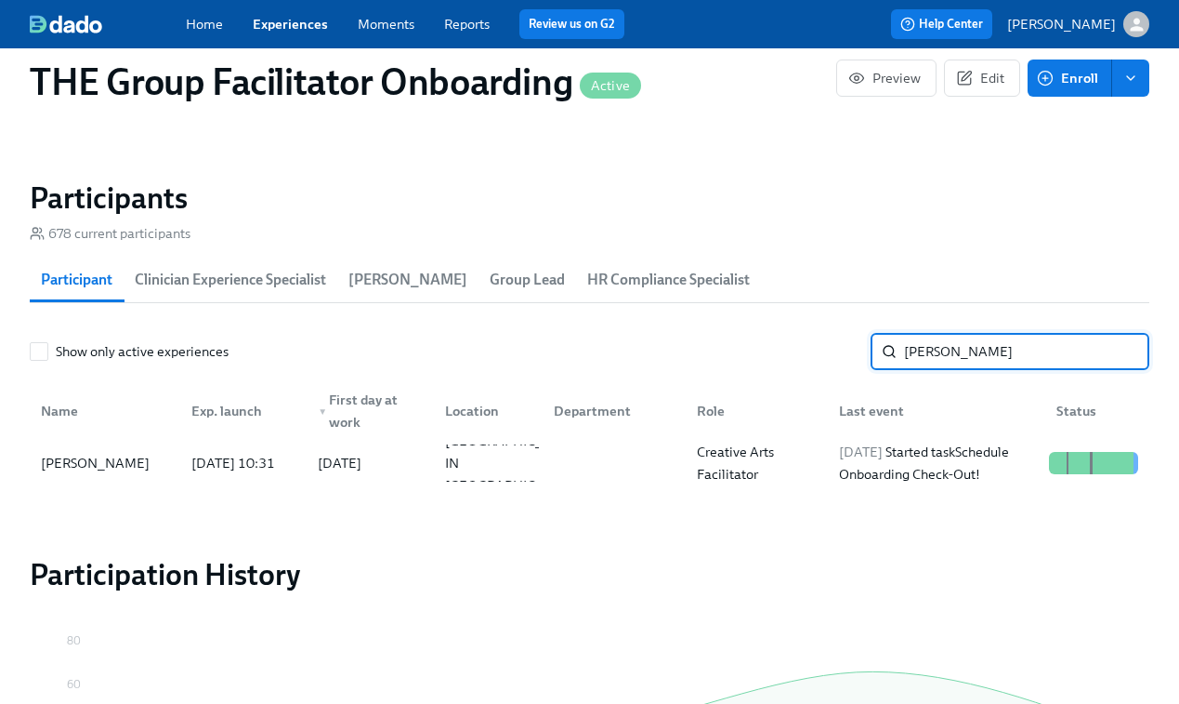
click at [931, 362] on input "julia" at bounding box center [1026, 351] width 245 height 37
paste input "Melissa "Skye" Mayes"
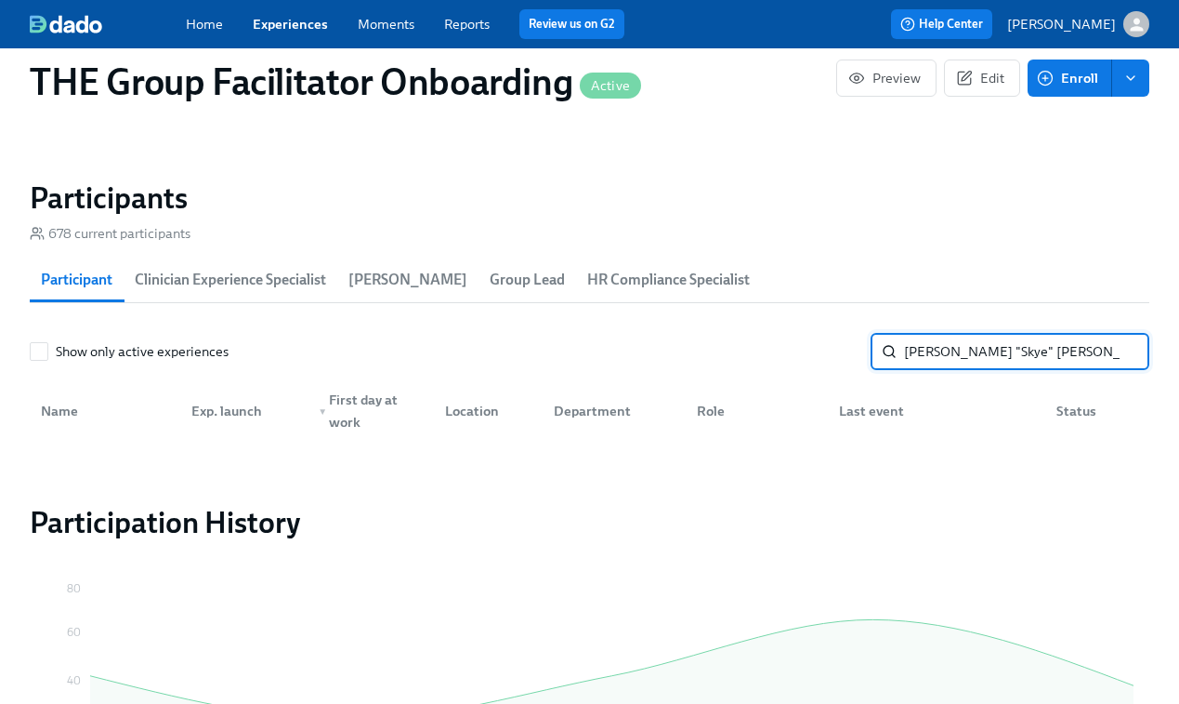
click at [995, 343] on input "Melissa "Skye" Mayes" at bounding box center [1026, 351] width 245 height 37
type input "Melissa Mayes"
click at [285, 34] on div "Home Experiences Moments Reports Review us on G2" at bounding box center [427, 24] width 482 height 30
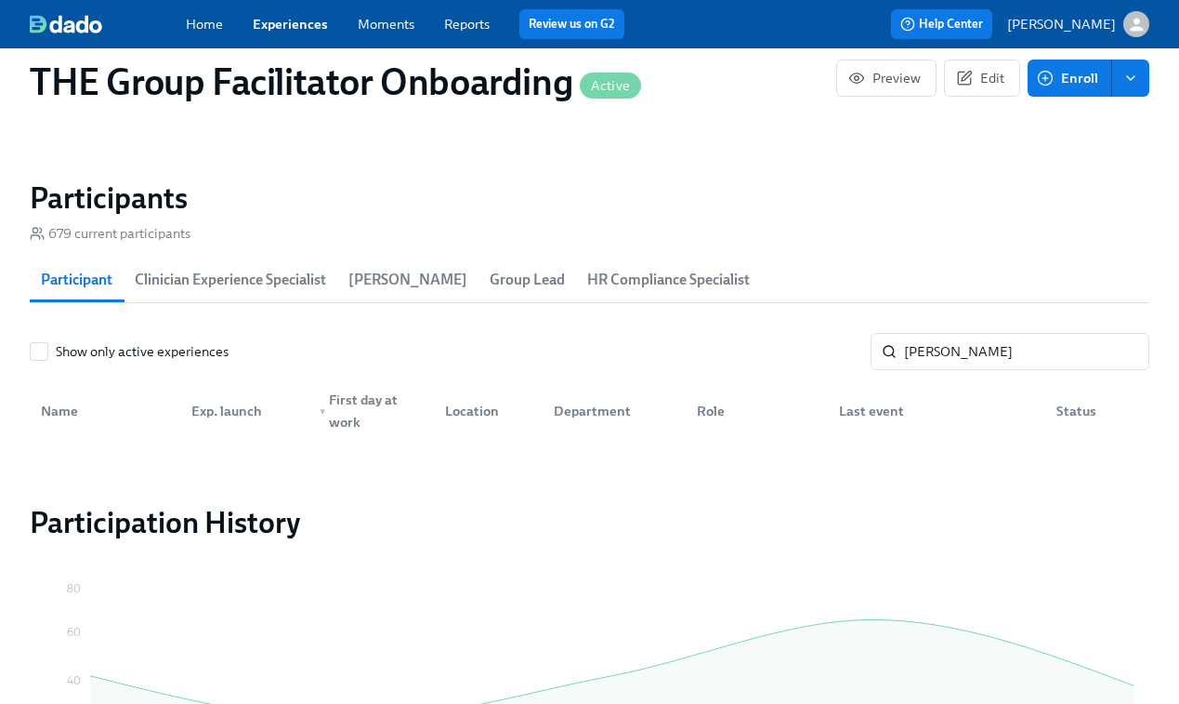
click at [285, 15] on span "Experiences" at bounding box center [290, 24] width 75 height 19
click at [285, 33] on span "Experiences" at bounding box center [290, 24] width 75 height 19
click at [279, 16] on link "Experiences" at bounding box center [290, 24] width 75 height 17
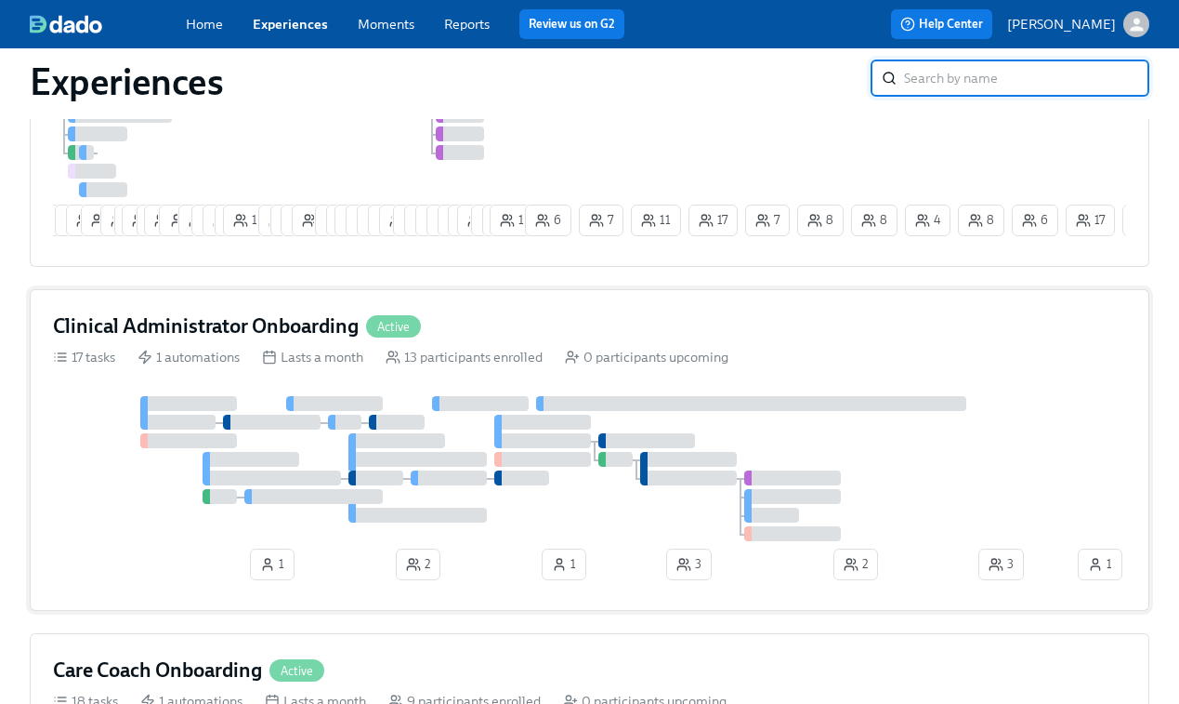
scroll to position [362, 0]
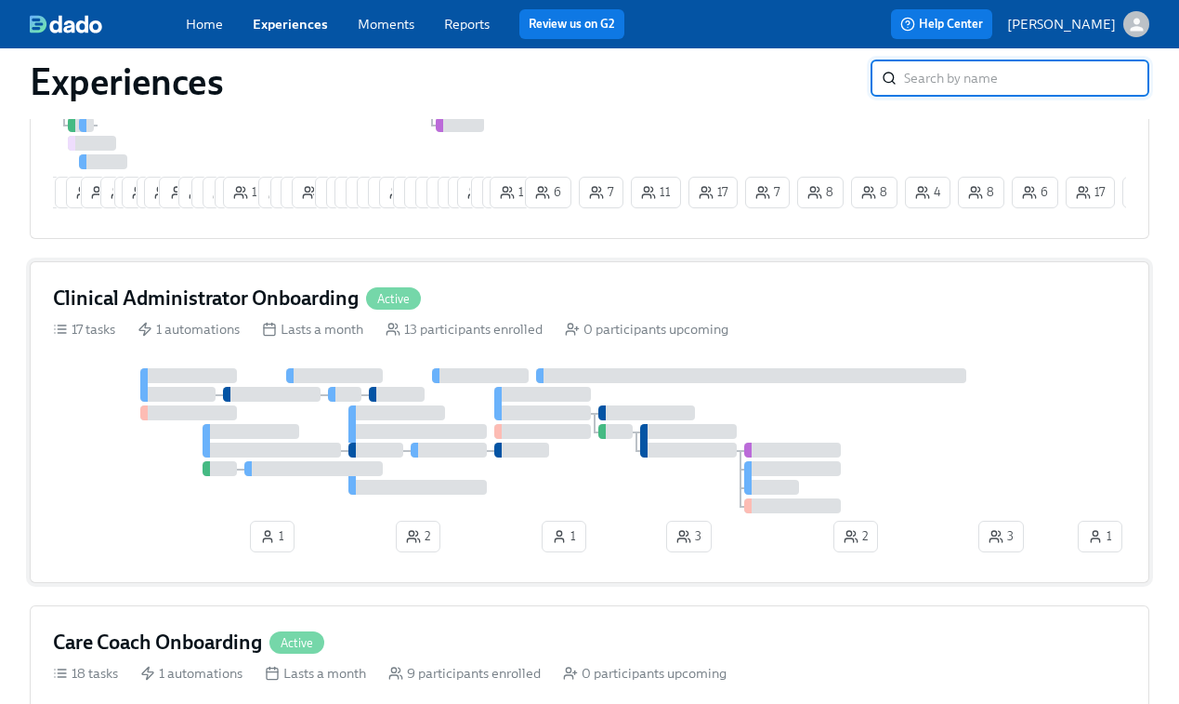
click at [836, 351] on div "Clinical Administrator Onboarding Active 17 tasks 1 automations Lasts a month 1…" at bounding box center [590, 422] width 1120 height 322
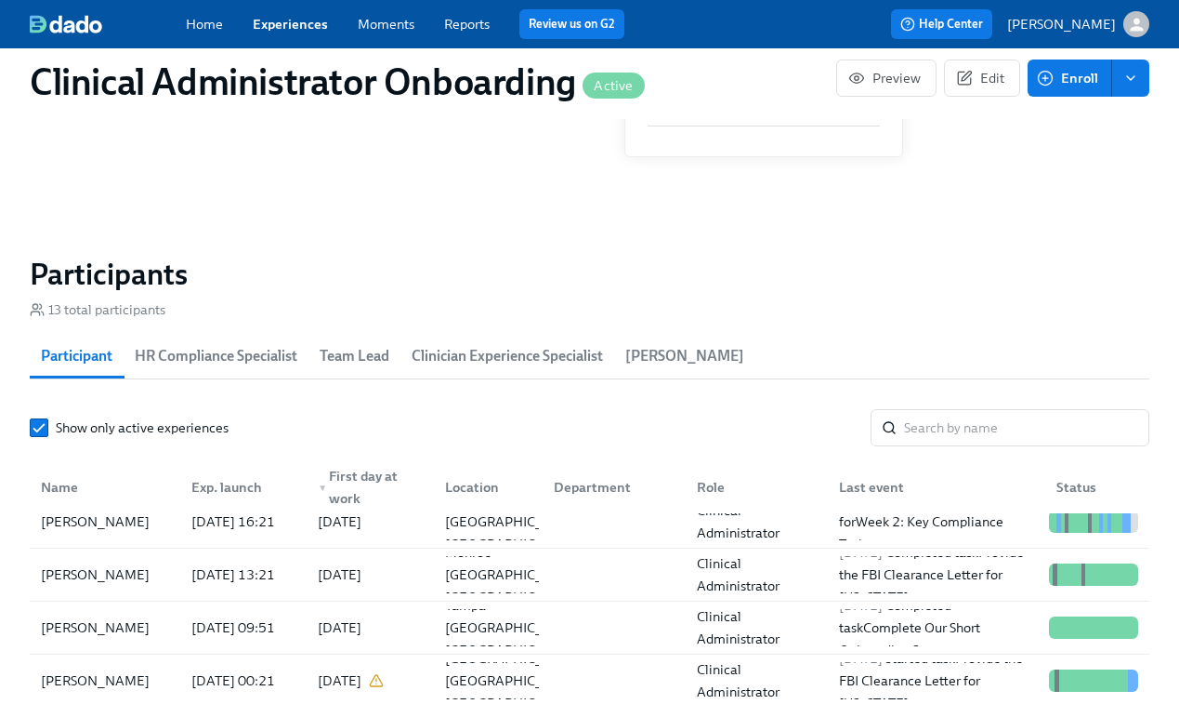
scroll to position [144, 0]
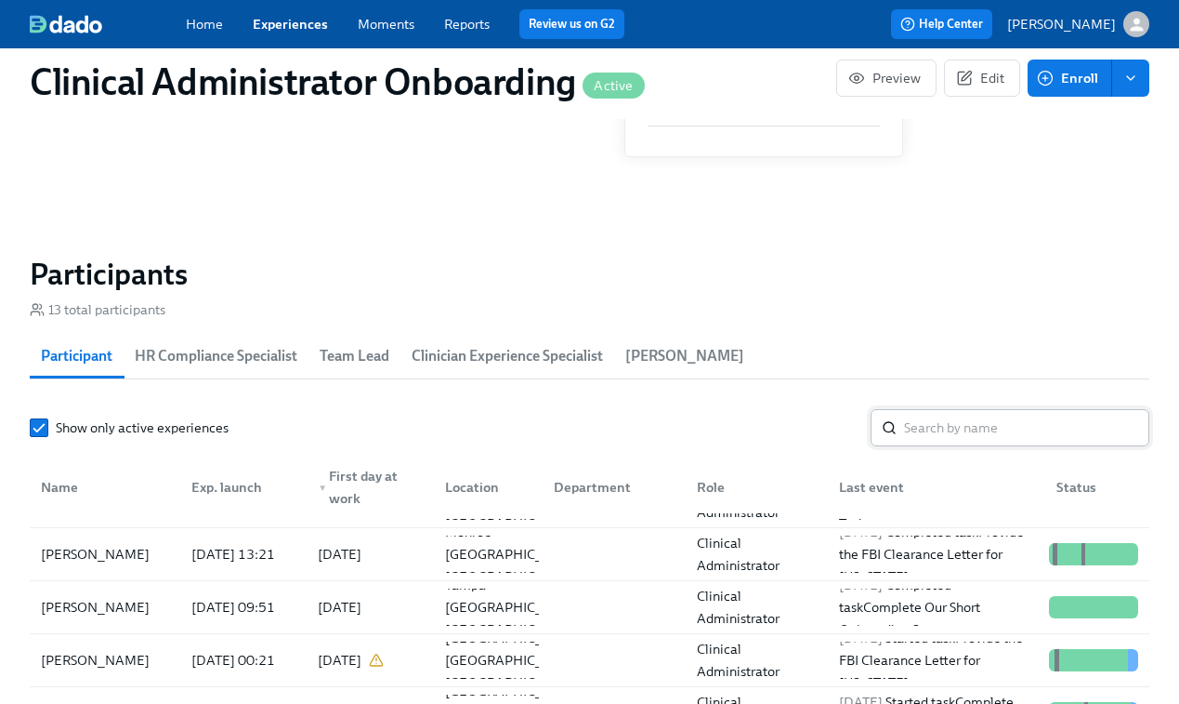
click at [936, 429] on input "search" at bounding box center [1026, 427] width 245 height 37
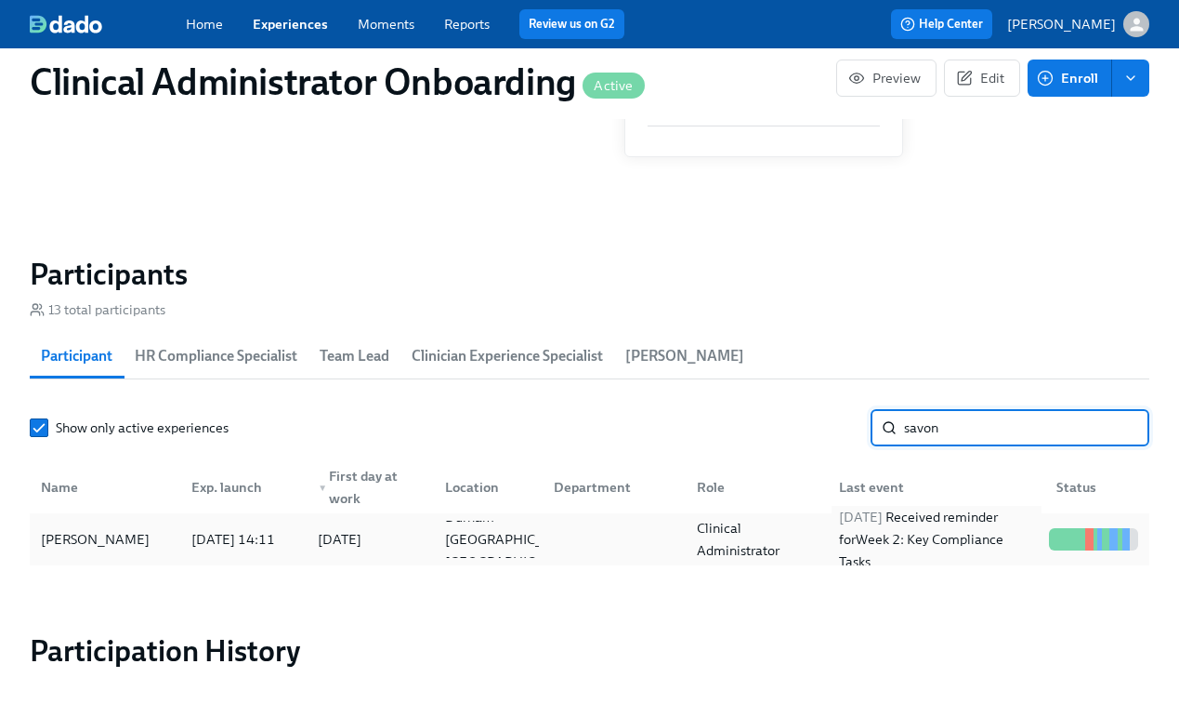
type input "savon"
click at [939, 523] on div "2025/09/25 Received reminder for Week 2: Key Compliance Tasks" at bounding box center [937, 539] width 210 height 67
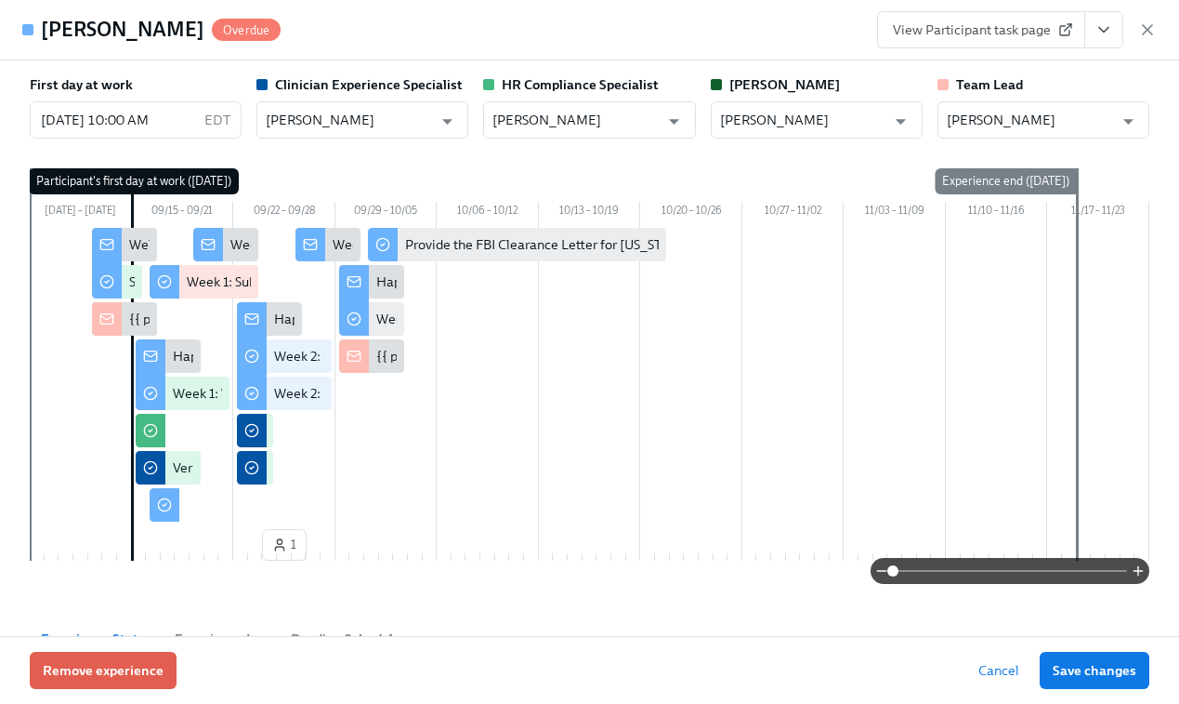
click at [992, 22] on span "View Participant task page" at bounding box center [981, 29] width 177 height 19
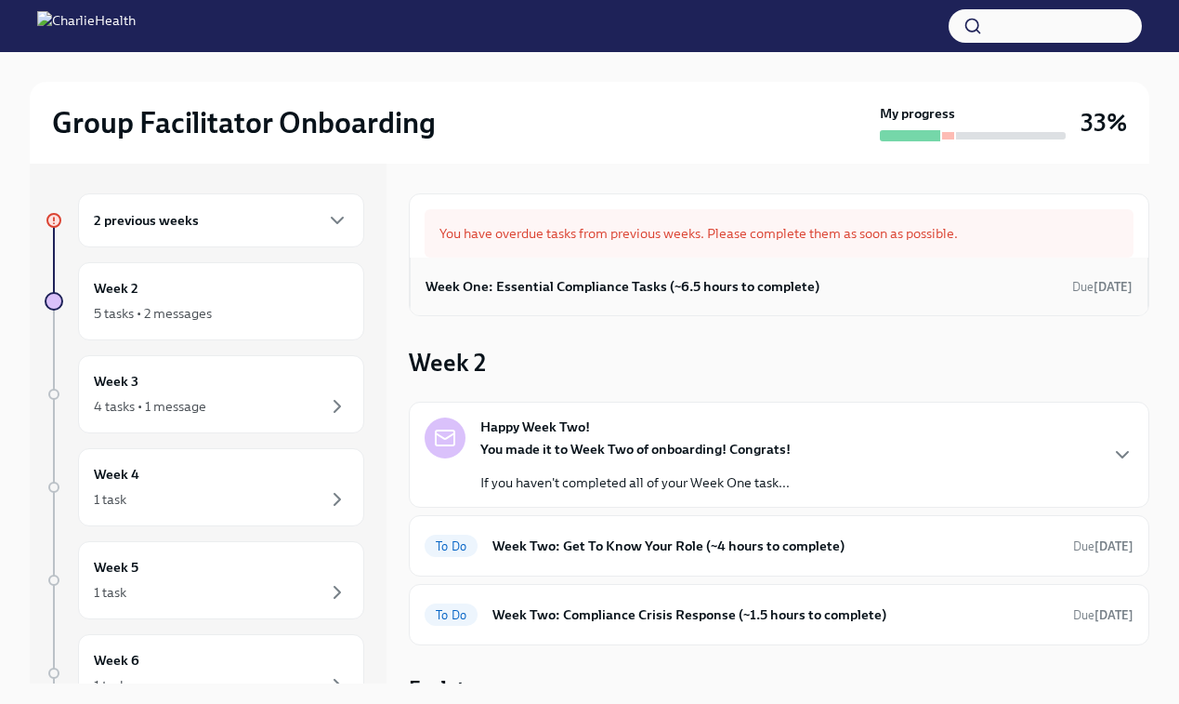
click at [731, 278] on h6 "Week One: Essential Compliance Tasks (~6.5 hours to complete)" at bounding box center [623, 286] width 394 height 20
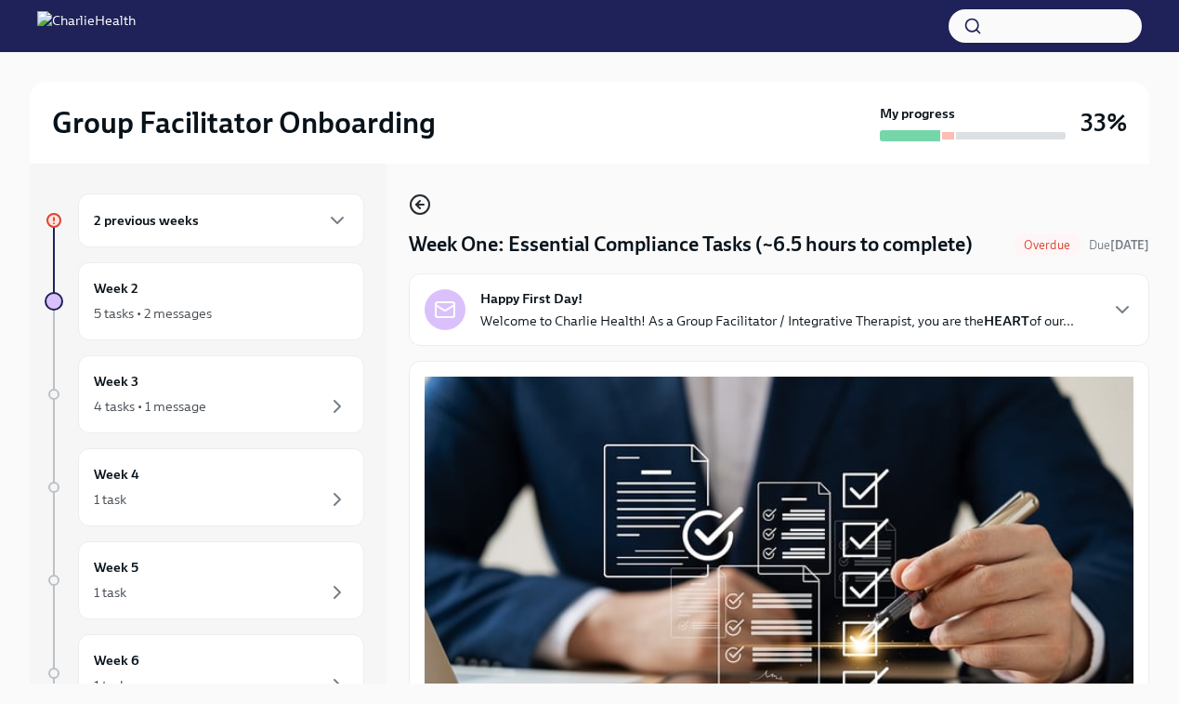
click at [423, 201] on icon "button" at bounding box center [420, 204] width 22 height 22
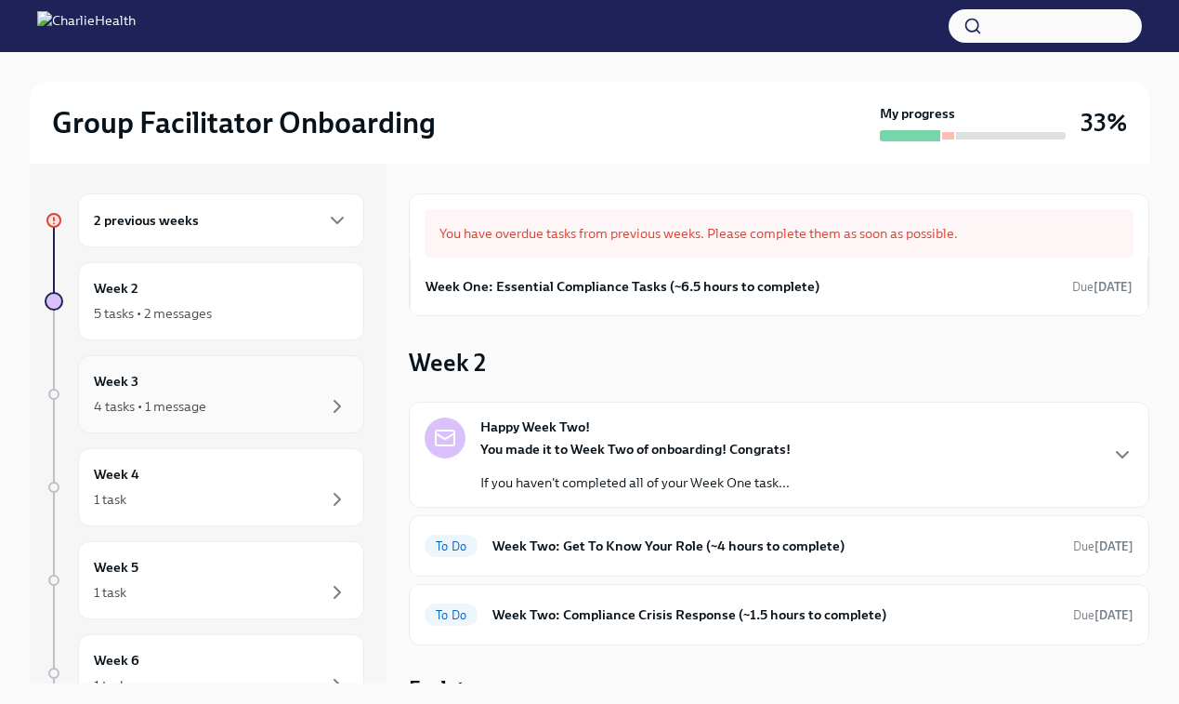
click at [174, 400] on div "4 tasks • 1 message" at bounding box center [150, 406] width 112 height 19
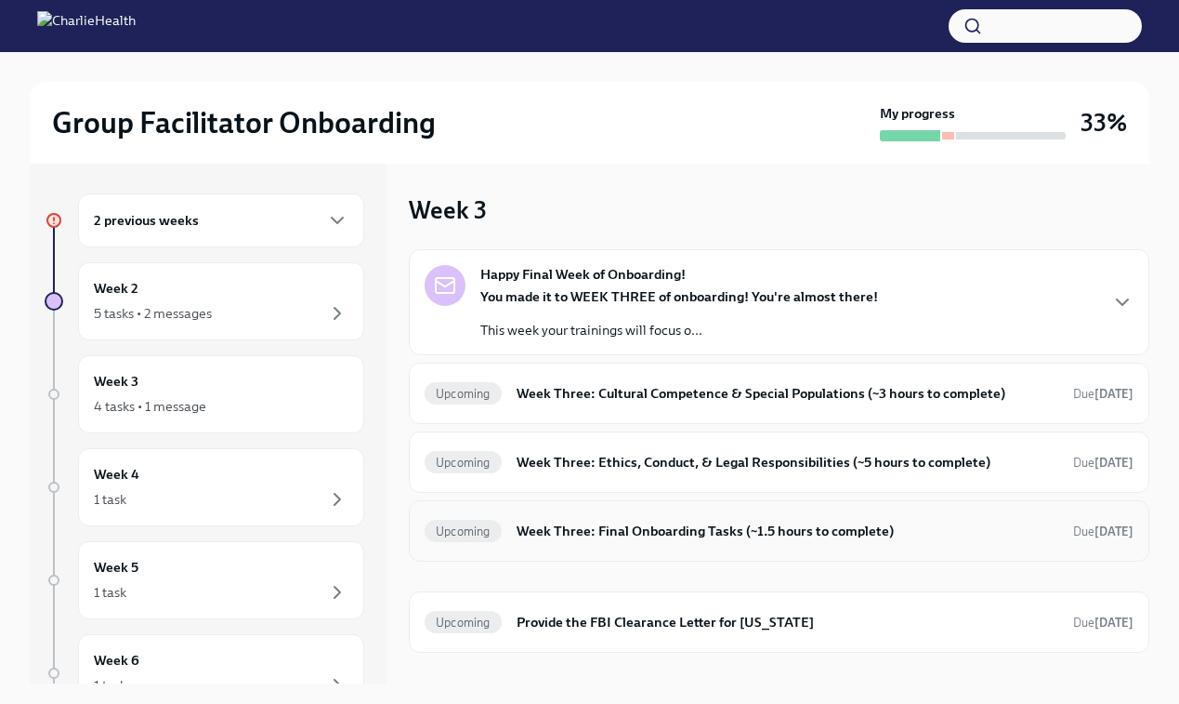
click at [750, 527] on h6 "Week Three: Final Onboarding Tasks (~1.5 hours to complete)" at bounding box center [788, 530] width 542 height 20
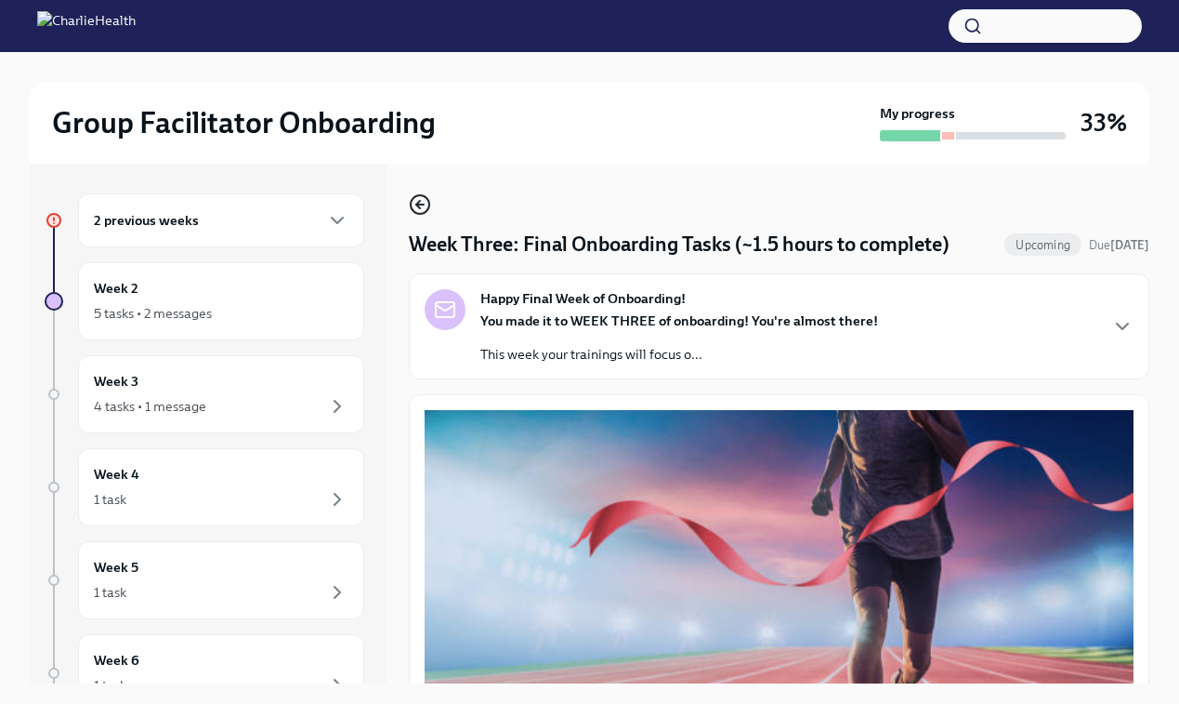
click at [422, 206] on icon "button" at bounding box center [420, 204] width 22 height 22
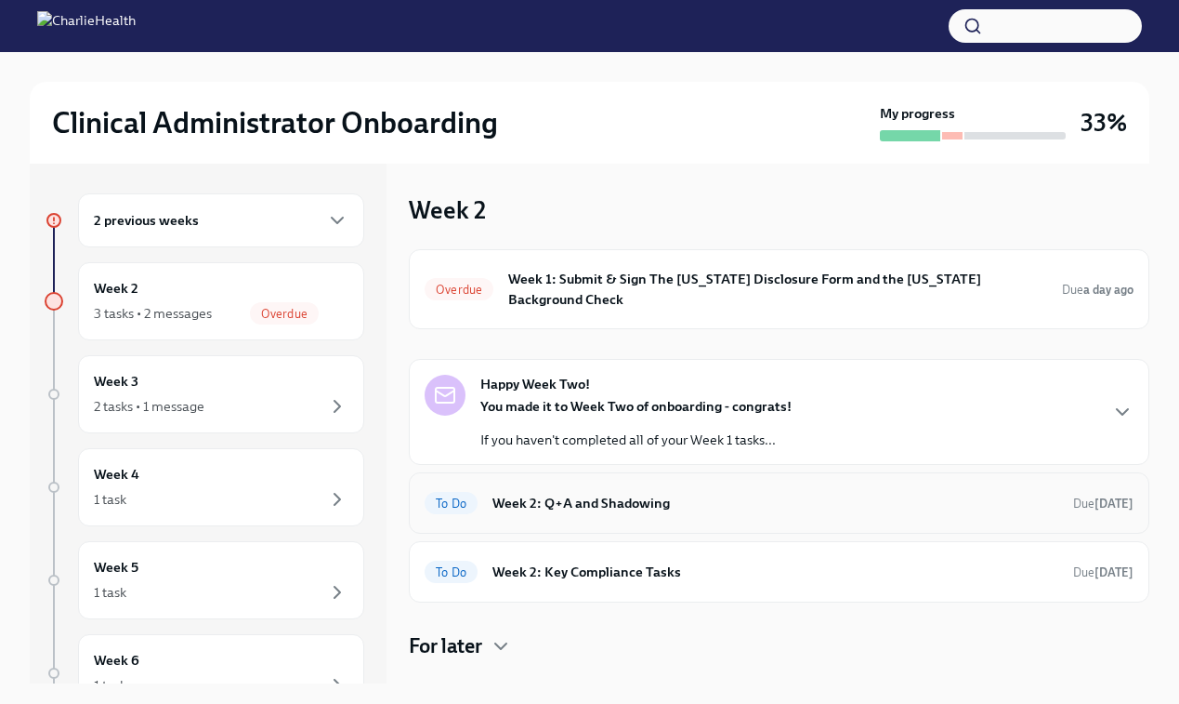
click at [619, 495] on div "To Do Week 2: Q+A and Shadowing Due [DATE]" at bounding box center [779, 503] width 709 height 30
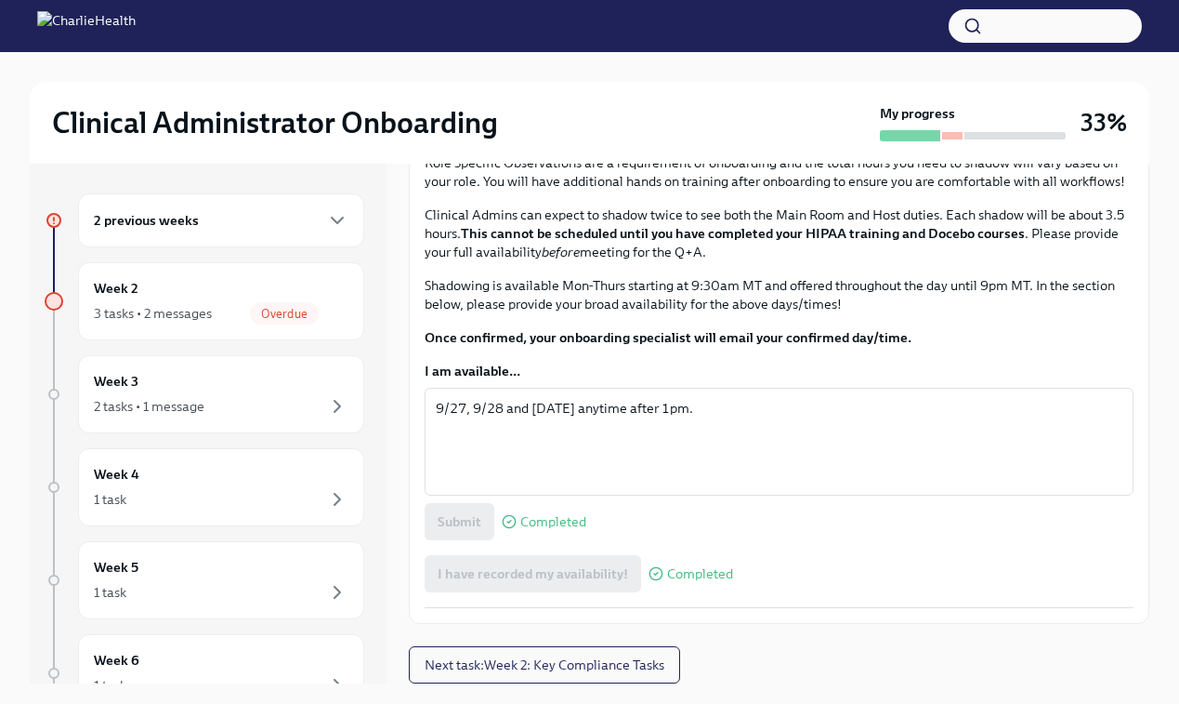
scroll to position [1137, 0]
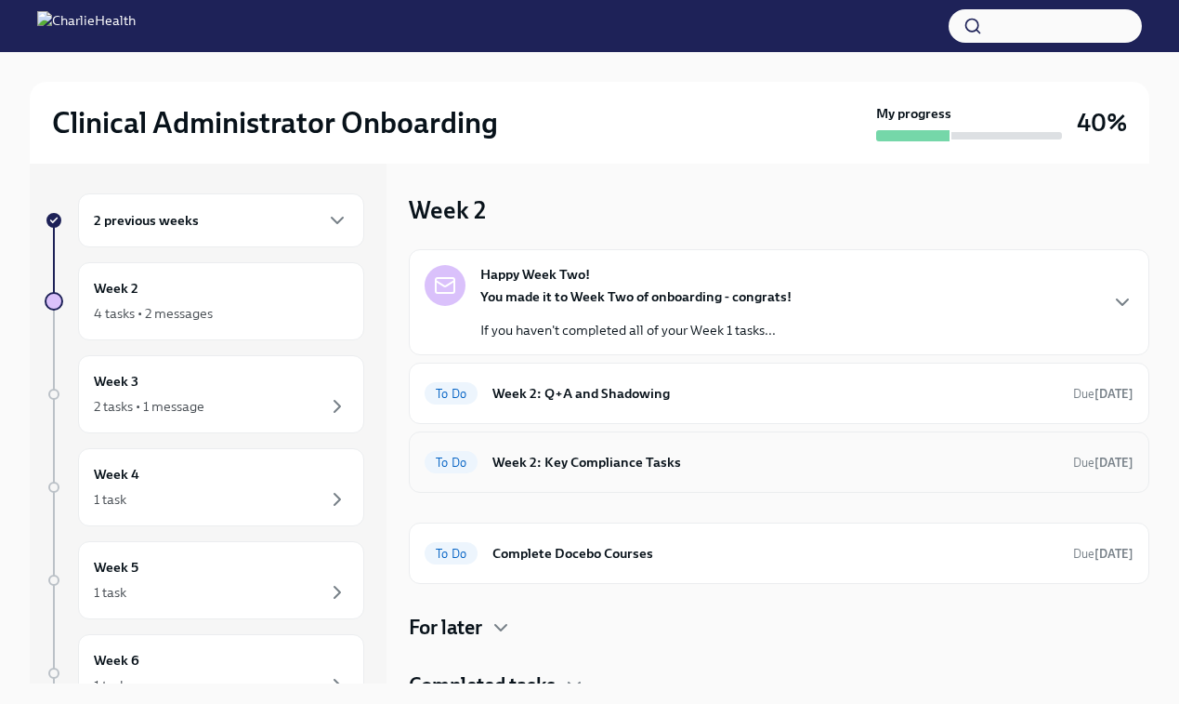
click at [557, 460] on h6 "Week 2: Key Compliance Tasks" at bounding box center [776, 462] width 566 height 20
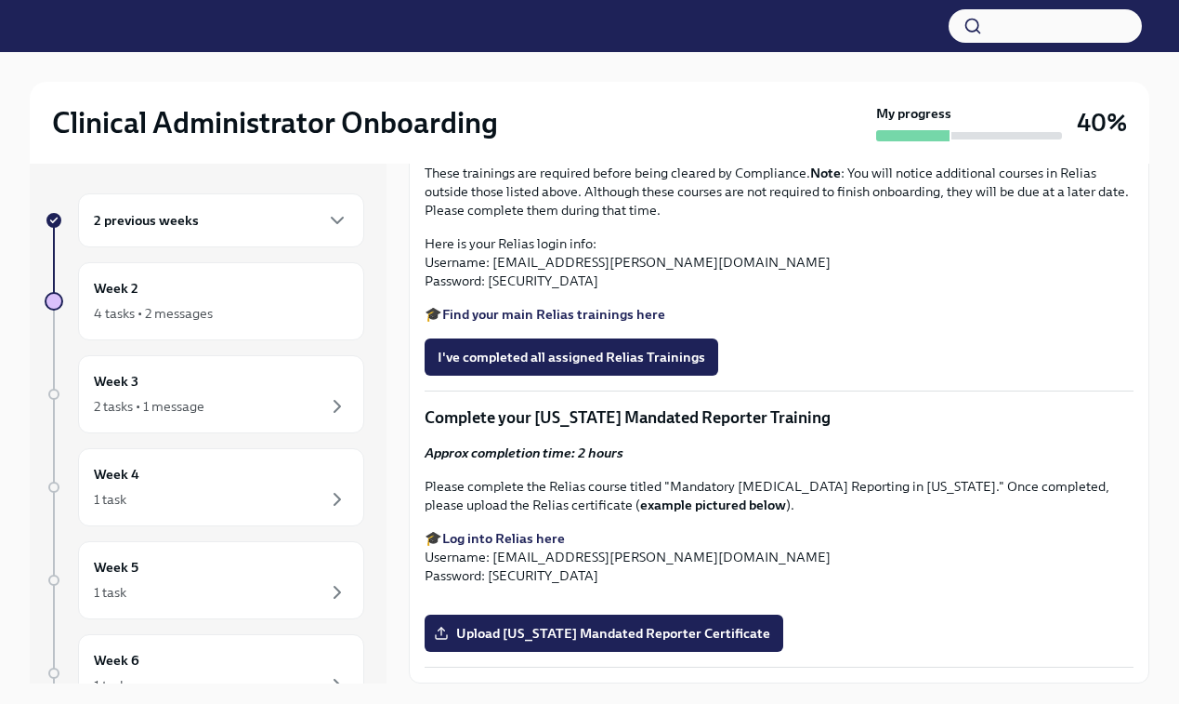
scroll to position [1525, 0]
drag, startPoint x: 465, startPoint y: 335, endPoint x: 514, endPoint y: 362, distance: 56.2
click at [514, 149] on ul "Cultural Awareness and Humility De-Escalation Techniques Employee Orientation a…" at bounding box center [779, 111] width 709 height 74
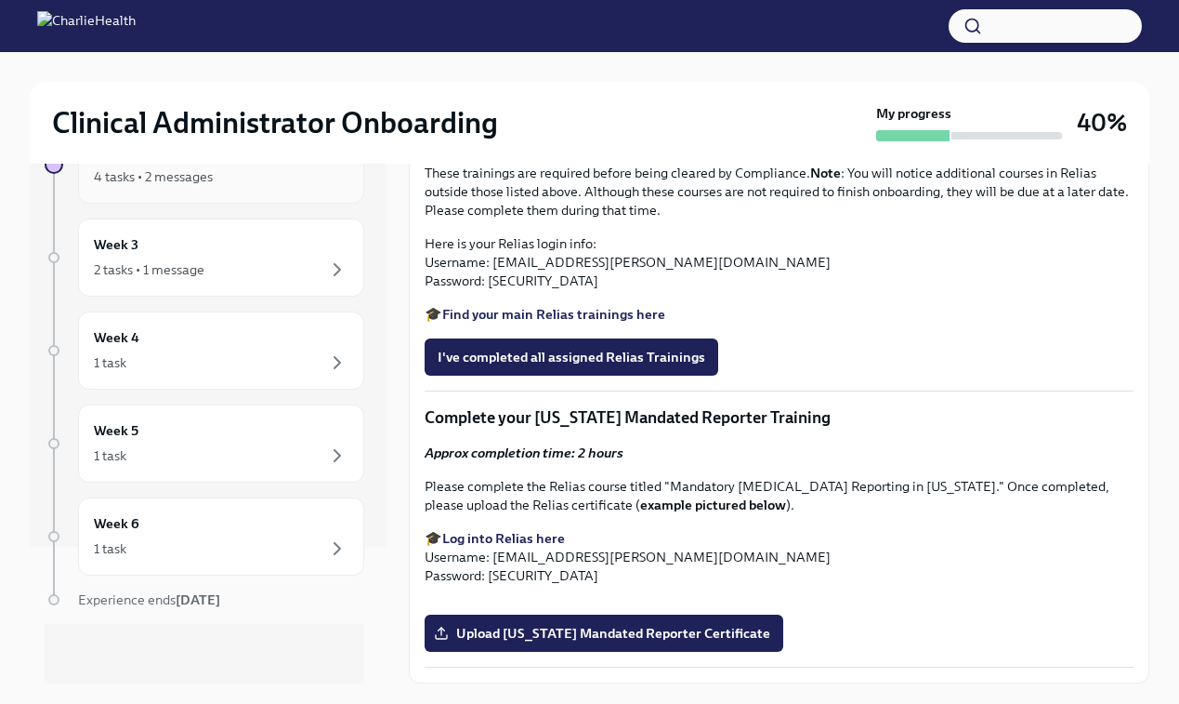
scroll to position [0, 0]
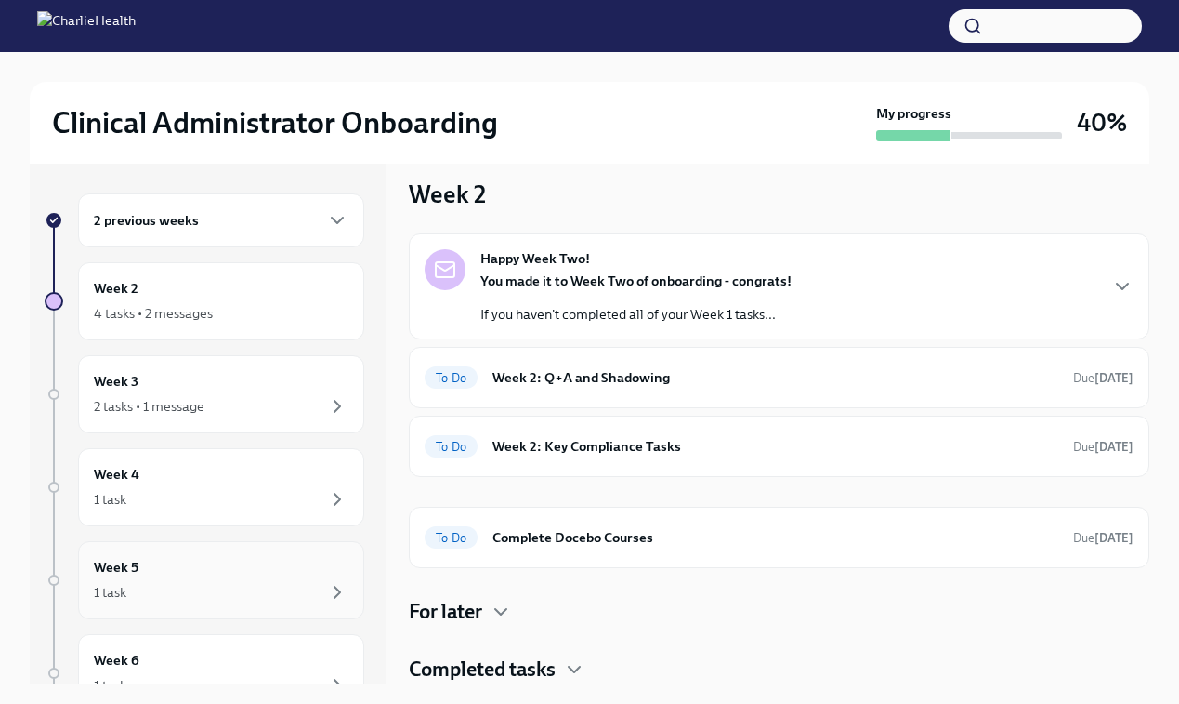
scroll to position [137, 0]
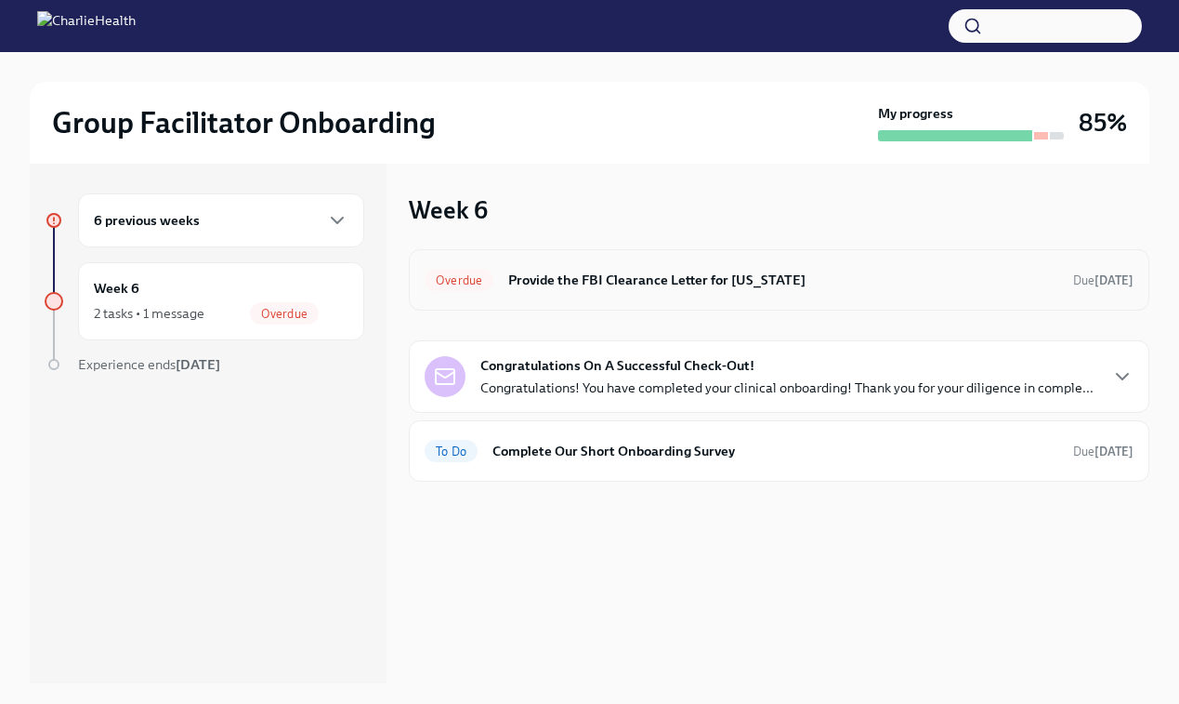
click at [595, 275] on h6 "Provide the FBI Clearance Letter for [US_STATE]" at bounding box center [783, 280] width 550 height 20
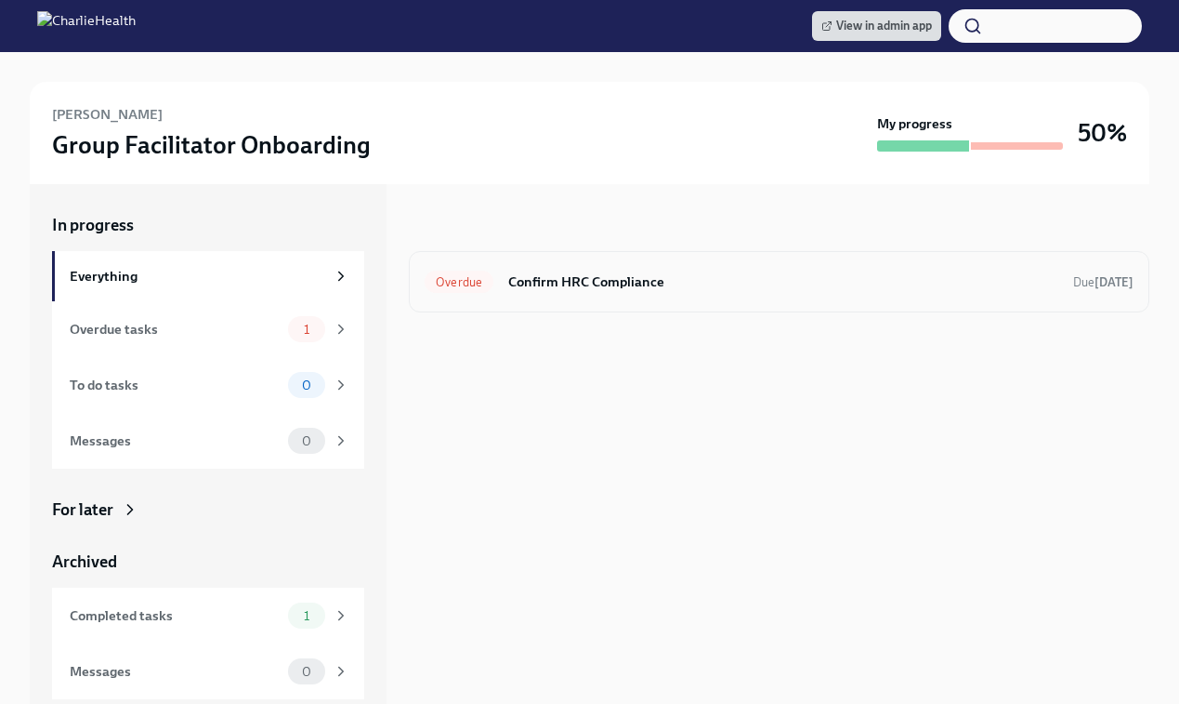
click at [720, 280] on h6 "Confirm HRC Compliance" at bounding box center [783, 281] width 550 height 20
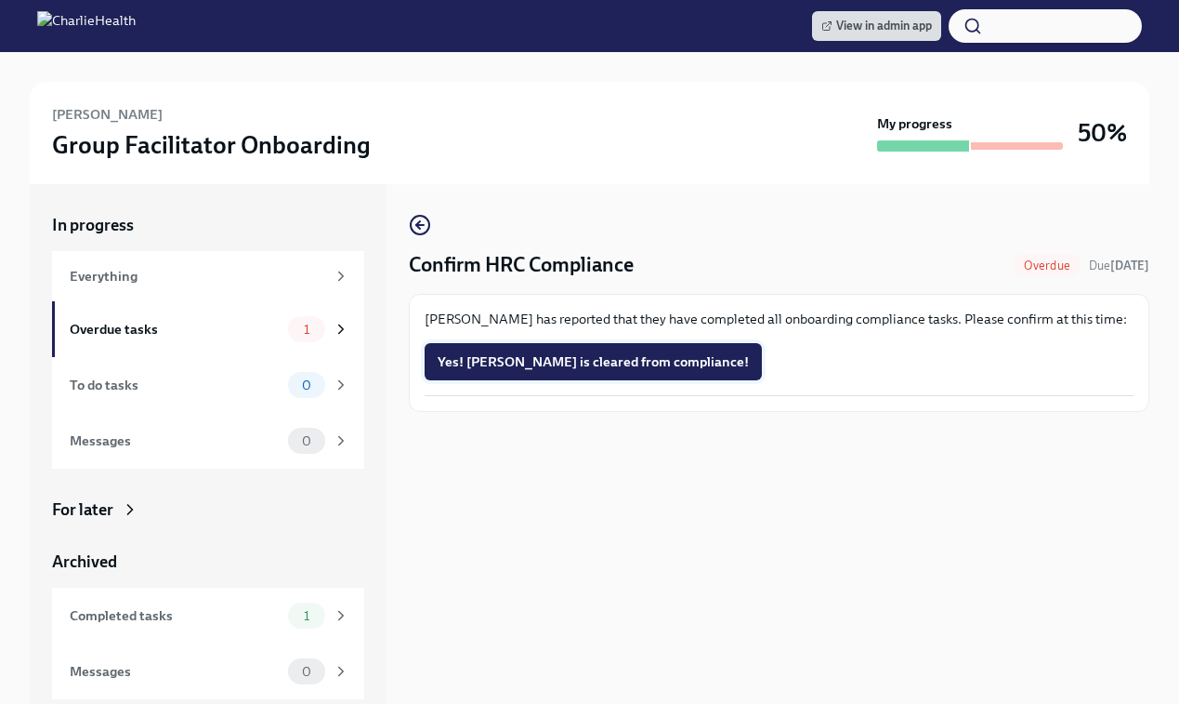
click at [555, 362] on span "Yes! Julia is cleared from compliance!" at bounding box center [593, 361] width 311 height 19
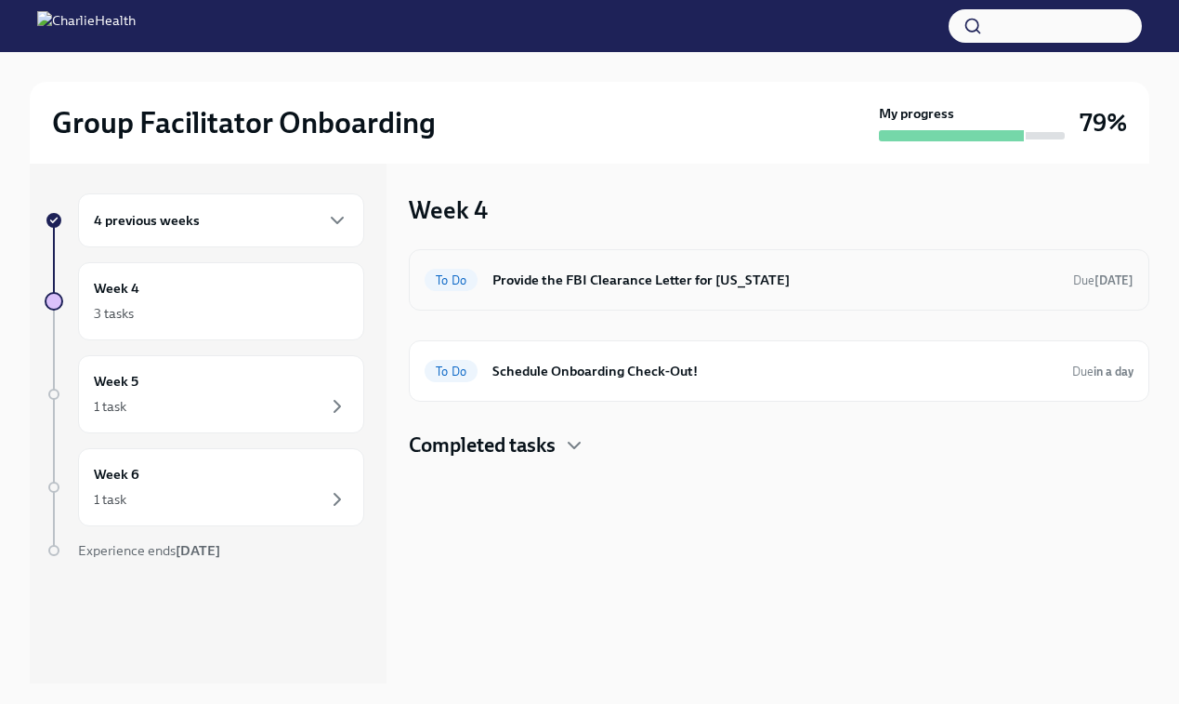
click at [720, 272] on h6 "Provide the FBI Clearance Letter for [US_STATE]" at bounding box center [776, 280] width 566 height 20
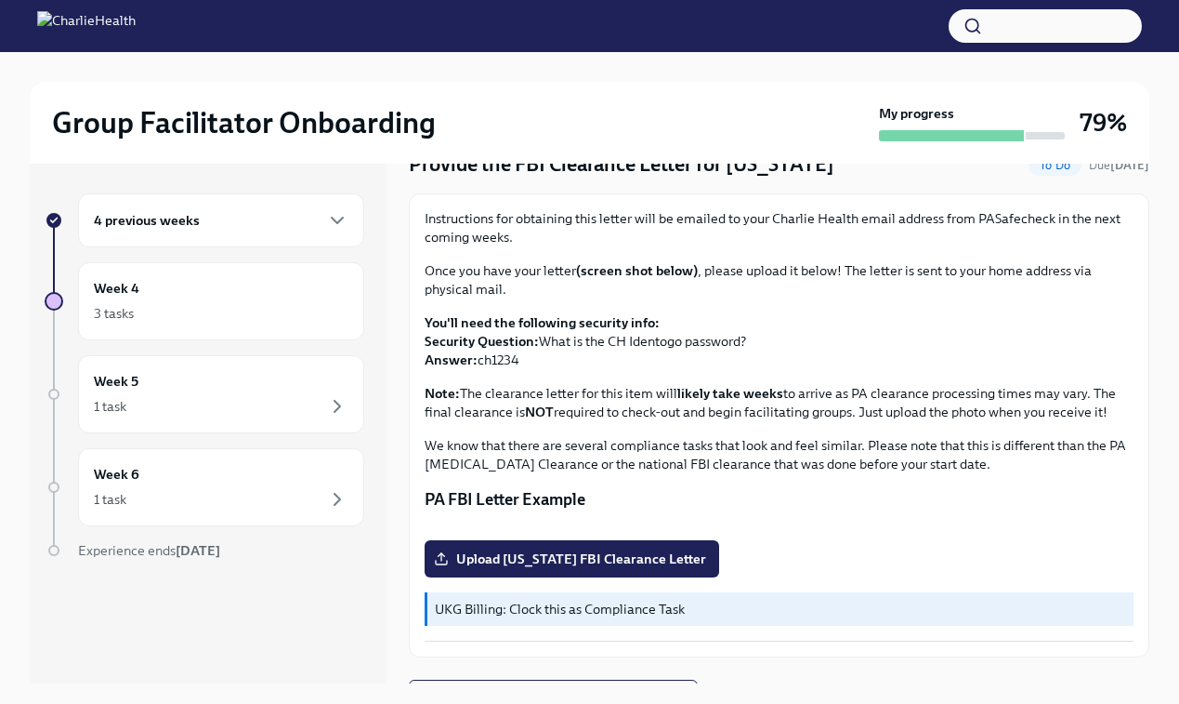
scroll to position [83, 0]
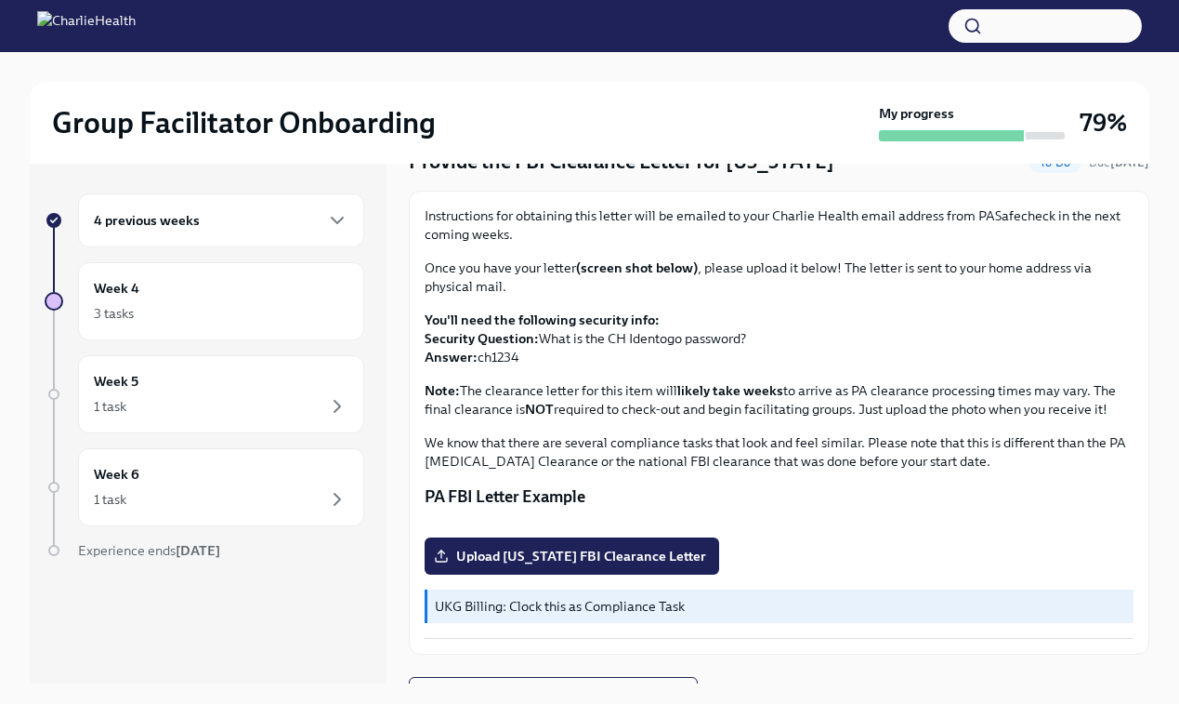
click at [863, 440] on p "We know that there are several compliance tasks that look and feel similar. Ple…" at bounding box center [779, 451] width 709 height 37
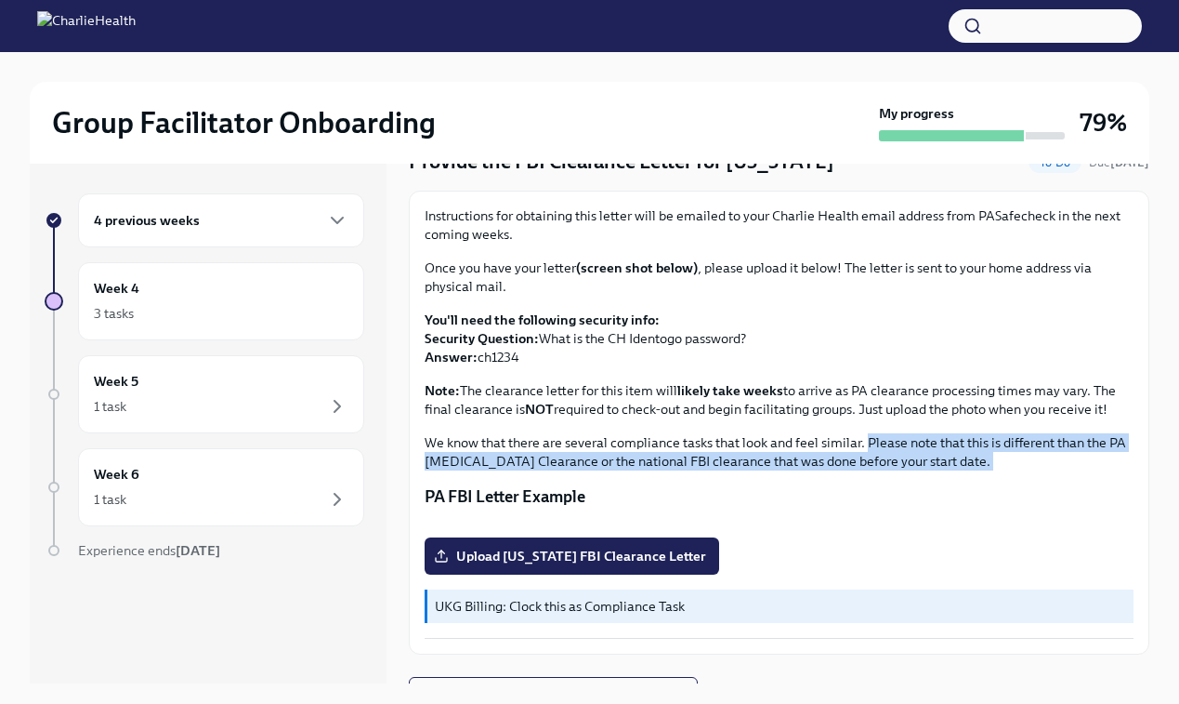
drag, startPoint x: 863, startPoint y: 440, endPoint x: 946, endPoint y: 479, distance: 92.3
click at [946, 479] on div "Instructions for obtaining this letter will be emailed to your Charlie Health e…" at bounding box center [779, 422] width 709 height 432
copy p "Please note that this is different than the PA [MEDICAL_DATA] Clearance or the …"
